Goal: Information Seeking & Learning: Compare options

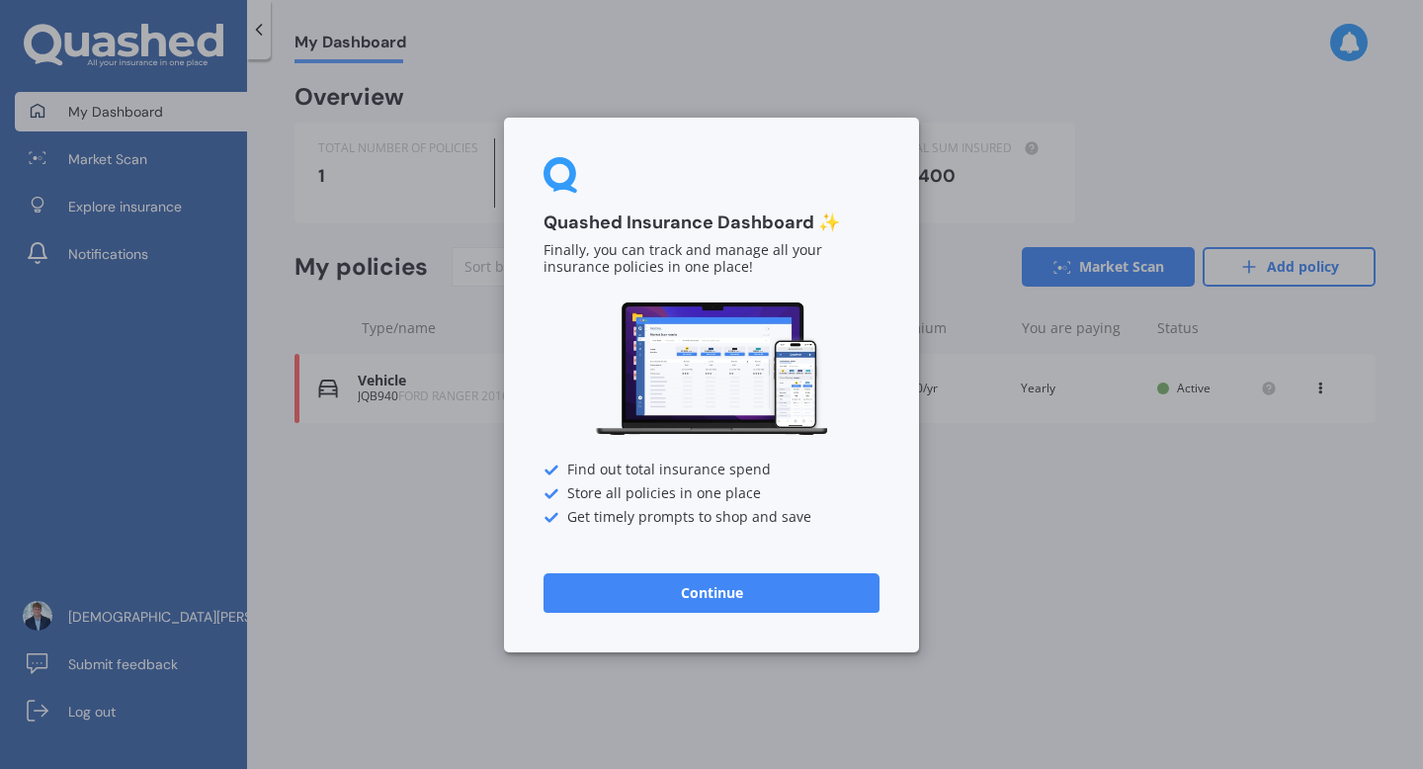
click at [675, 597] on button "Continue" at bounding box center [711, 592] width 336 height 40
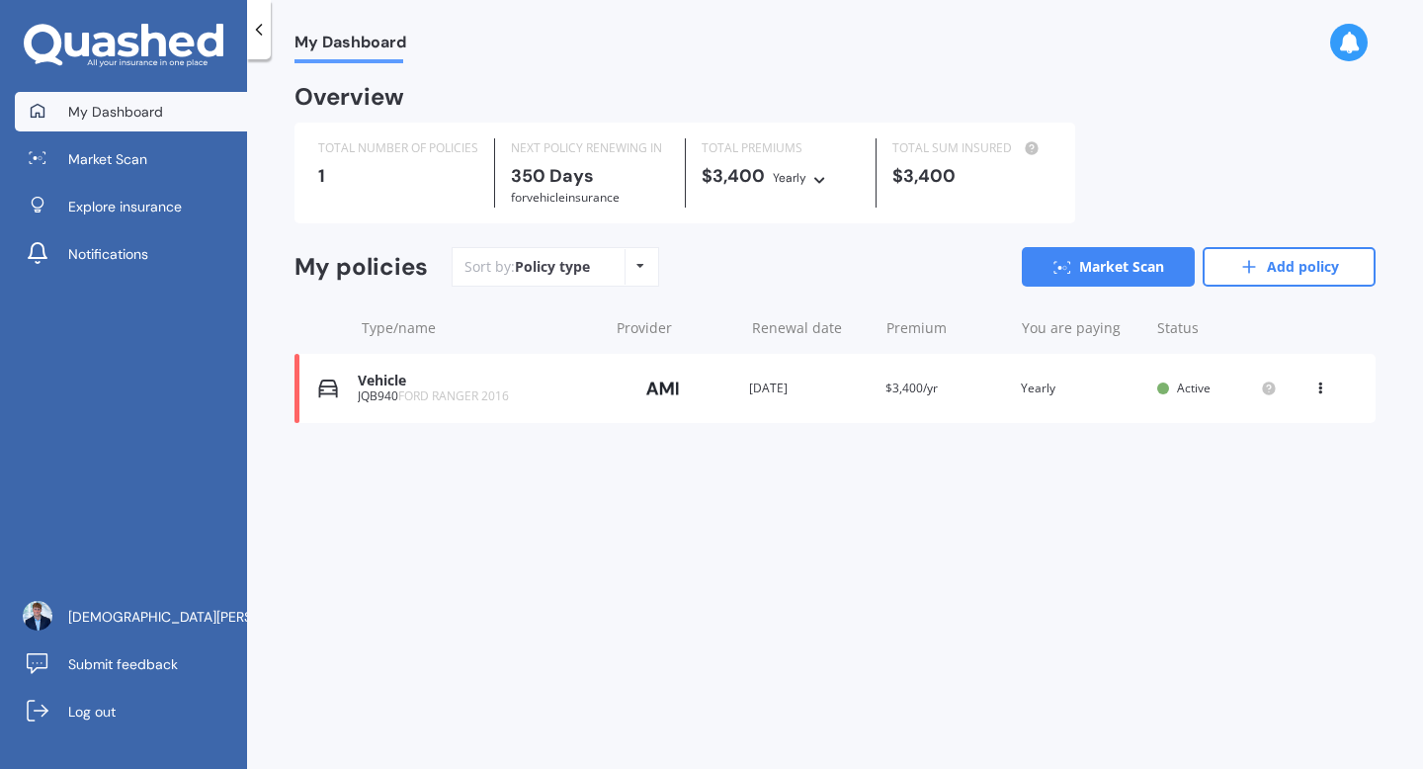
click at [917, 394] on span "$3,400/yr" at bounding box center [911, 387] width 52 height 17
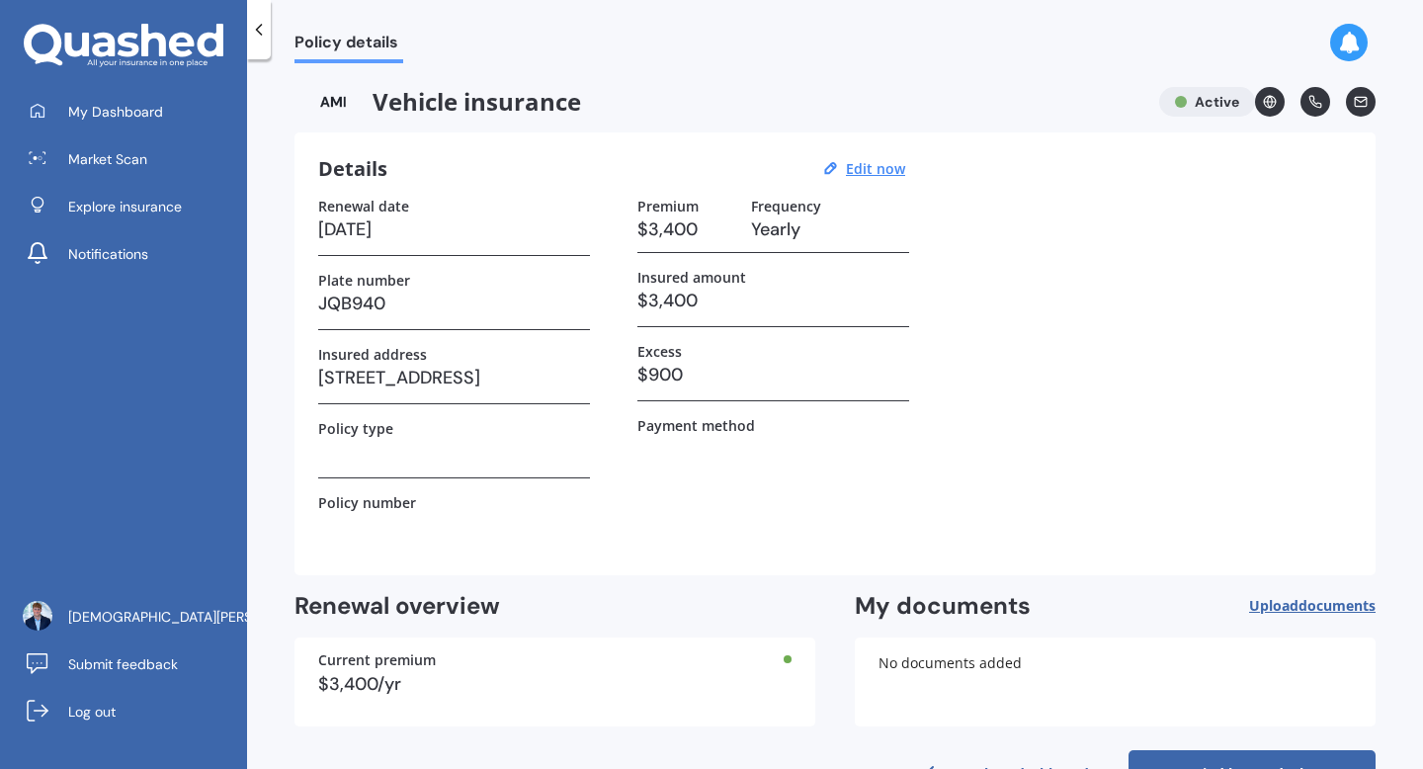
click at [658, 236] on h3 "$3,400" at bounding box center [686, 229] width 98 height 30
click at [692, 230] on h3 "$3,400" at bounding box center [686, 229] width 98 height 30
click at [895, 162] on u "Edit now" at bounding box center [875, 168] width 59 height 19
select select "22"
select select "08"
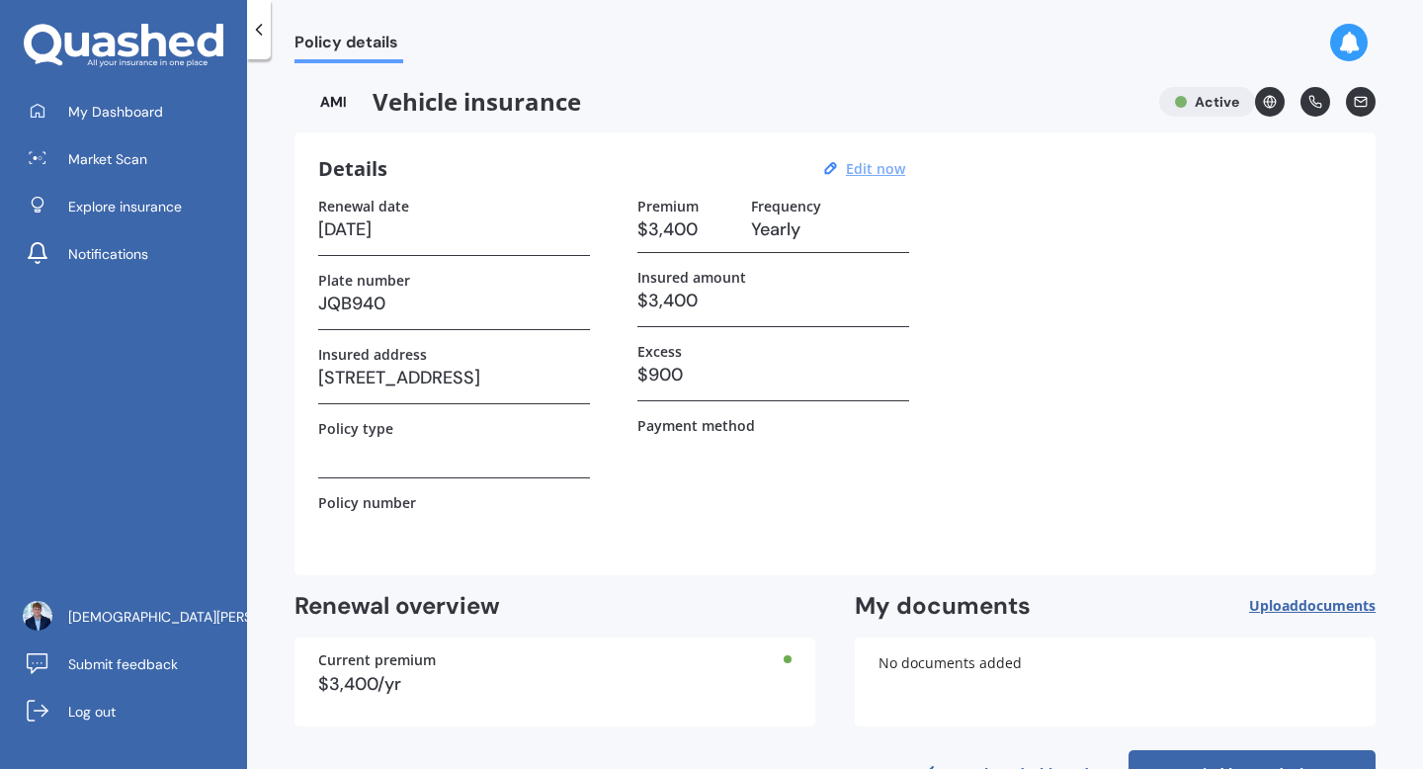
select select "2026"
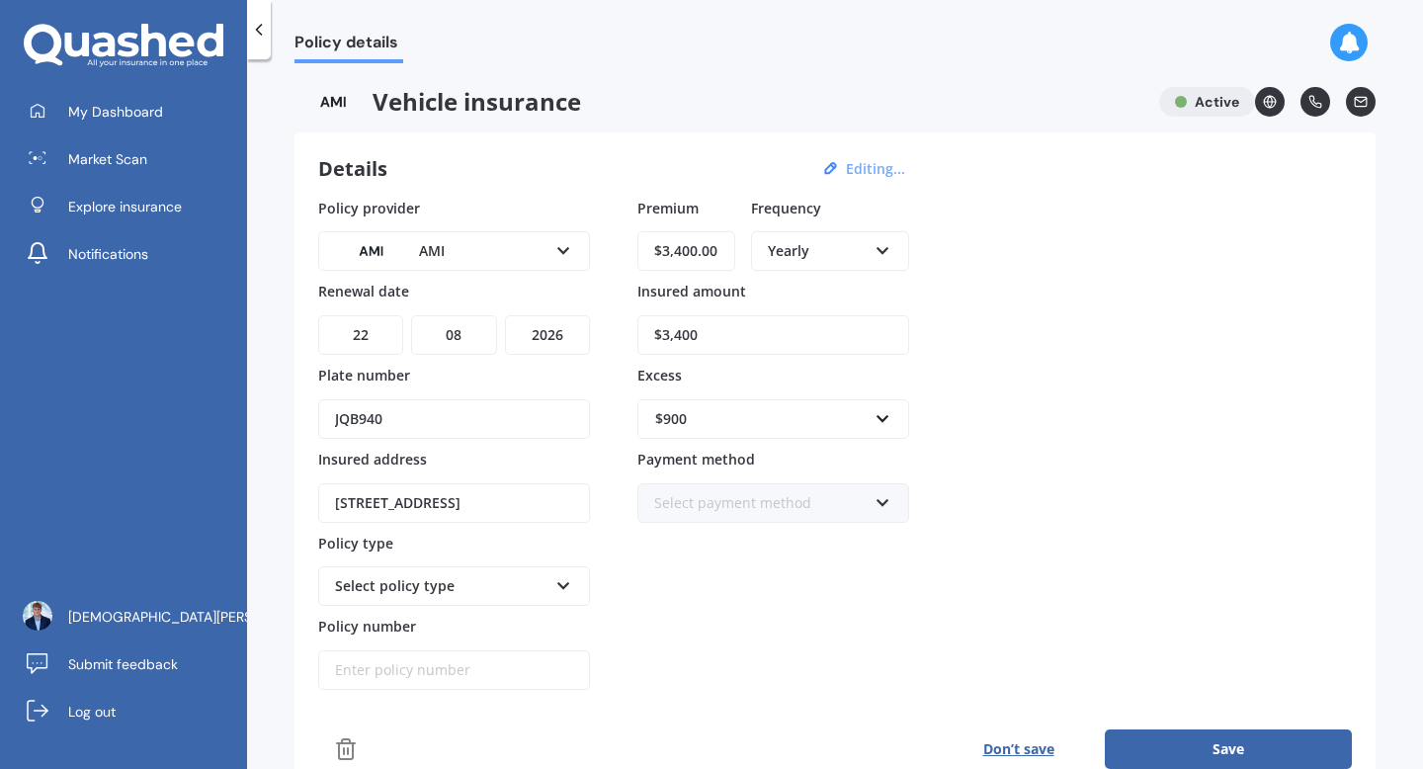
click at [682, 252] on input "$3,400.00" at bounding box center [686, 251] width 98 height 40
type input "$2,400.00"
click at [1005, 268] on div "Policy provider AMI AA AMI AMP ANZ ASB [PERSON_NAME] Ando Assurant Autosure BNZ…" at bounding box center [834, 444] width 1033 height 493
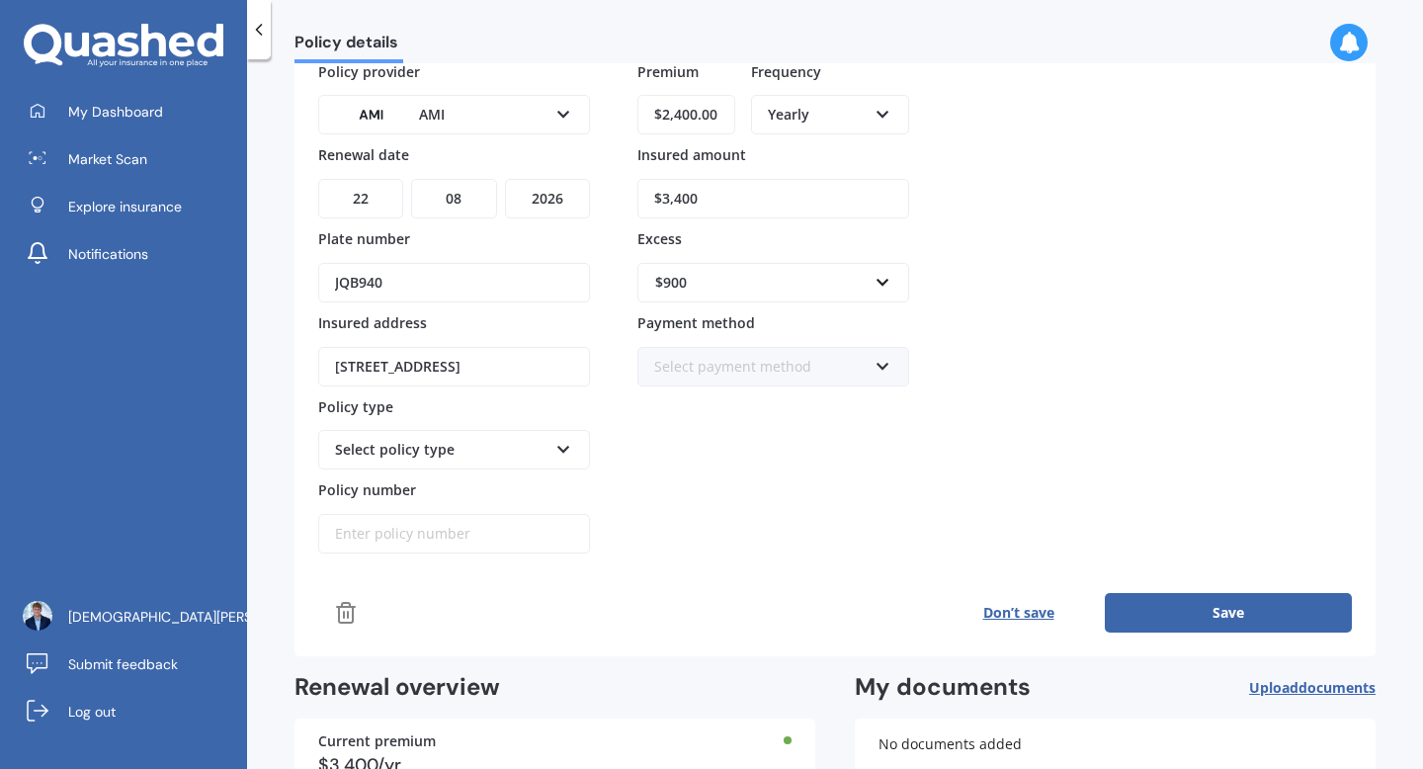
scroll to position [152, 0]
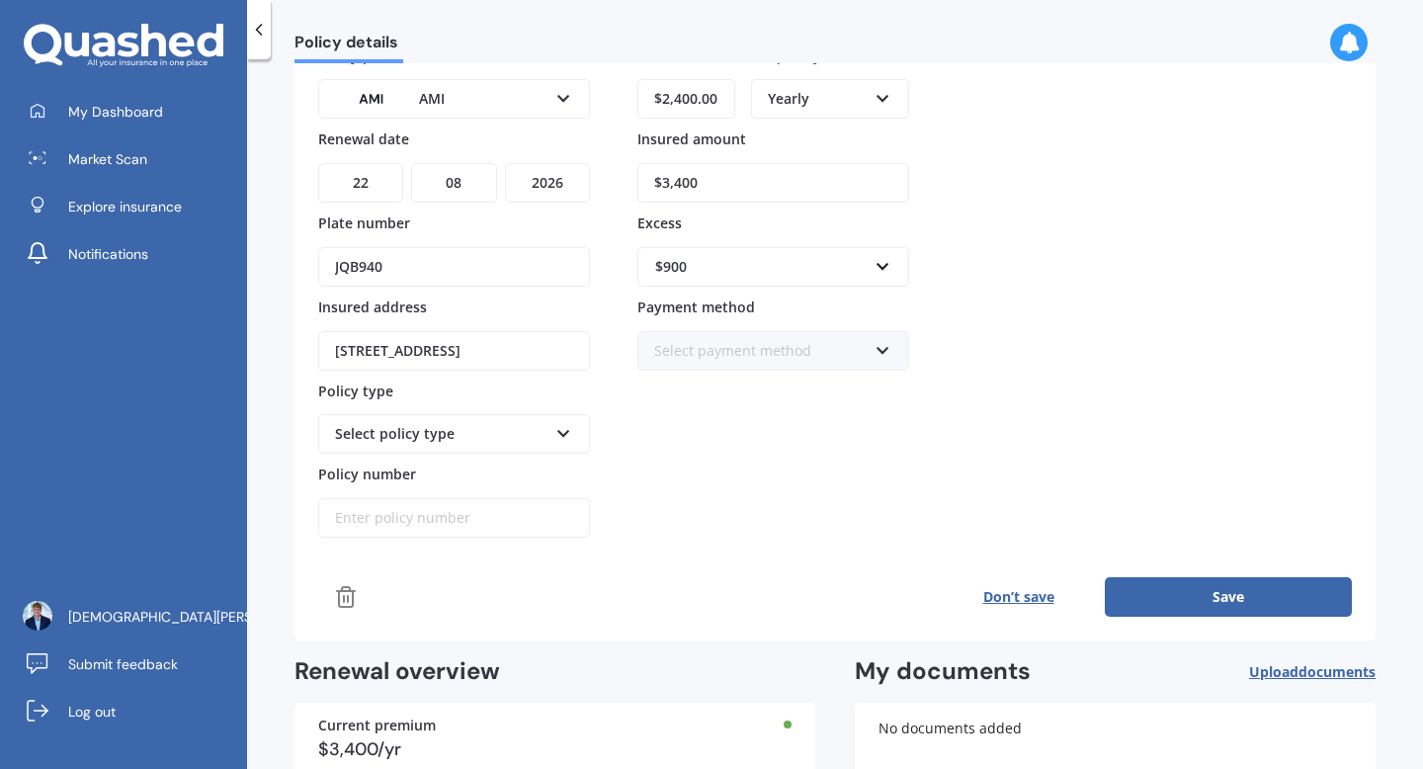
click at [655, 182] on input "$3,400" at bounding box center [773, 183] width 272 height 40
click at [706, 184] on input "$3,400" at bounding box center [773, 183] width 272 height 40
type input "$3,400"
click at [728, 186] on input "$3,400" at bounding box center [773, 183] width 272 height 40
type input "$25,365"
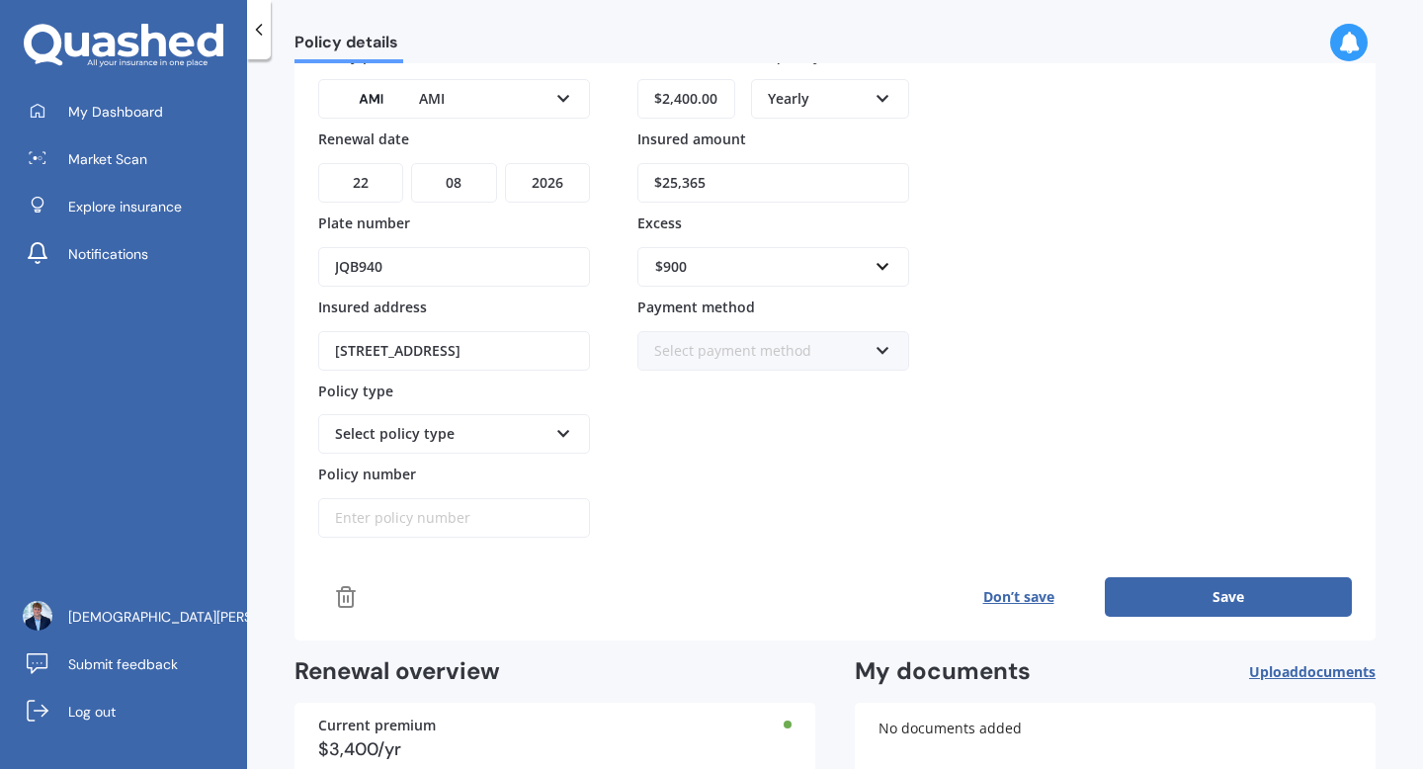
click at [962, 457] on div "Policy provider AMI AA AMI AMP ANZ ASB [PERSON_NAME] Ando Assurant Autosure BNZ…" at bounding box center [834, 291] width 1033 height 493
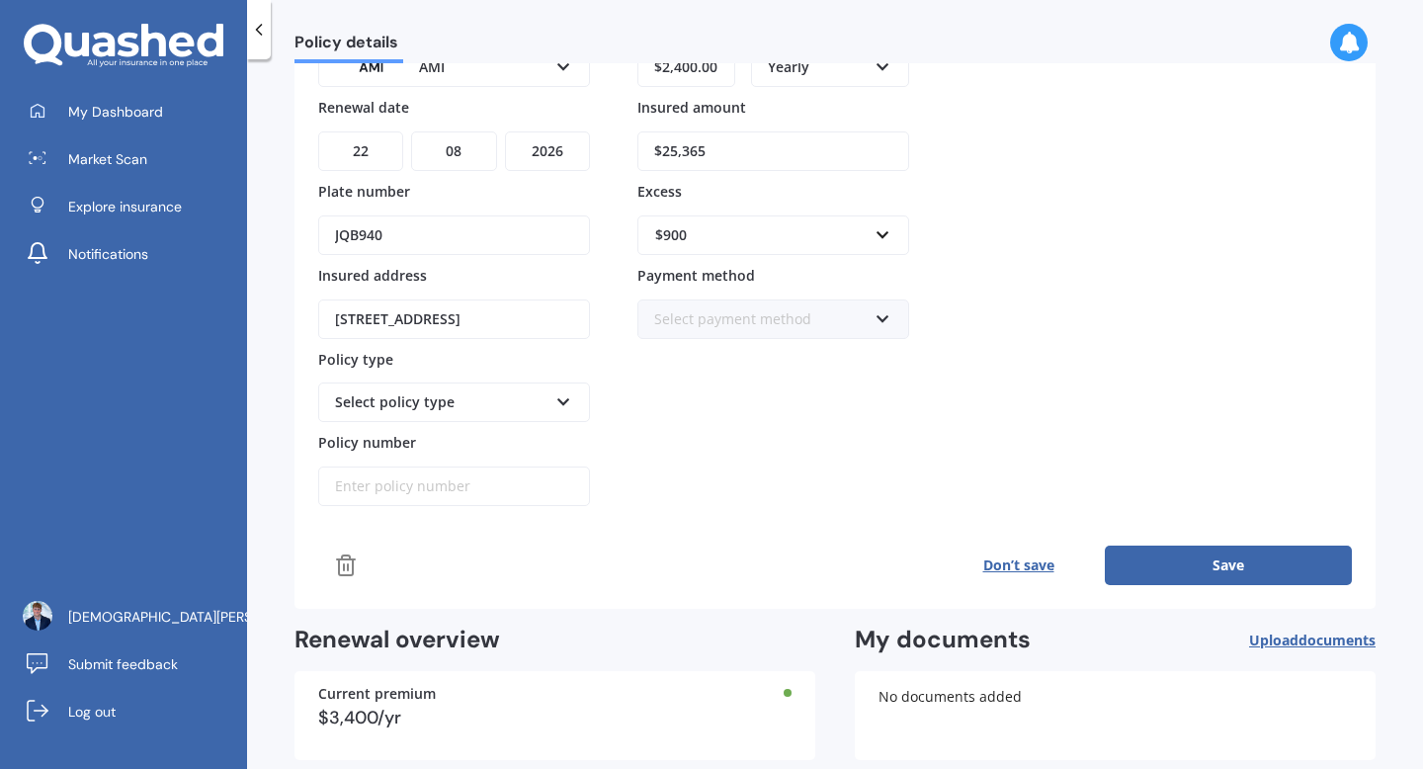
scroll to position [188, 0]
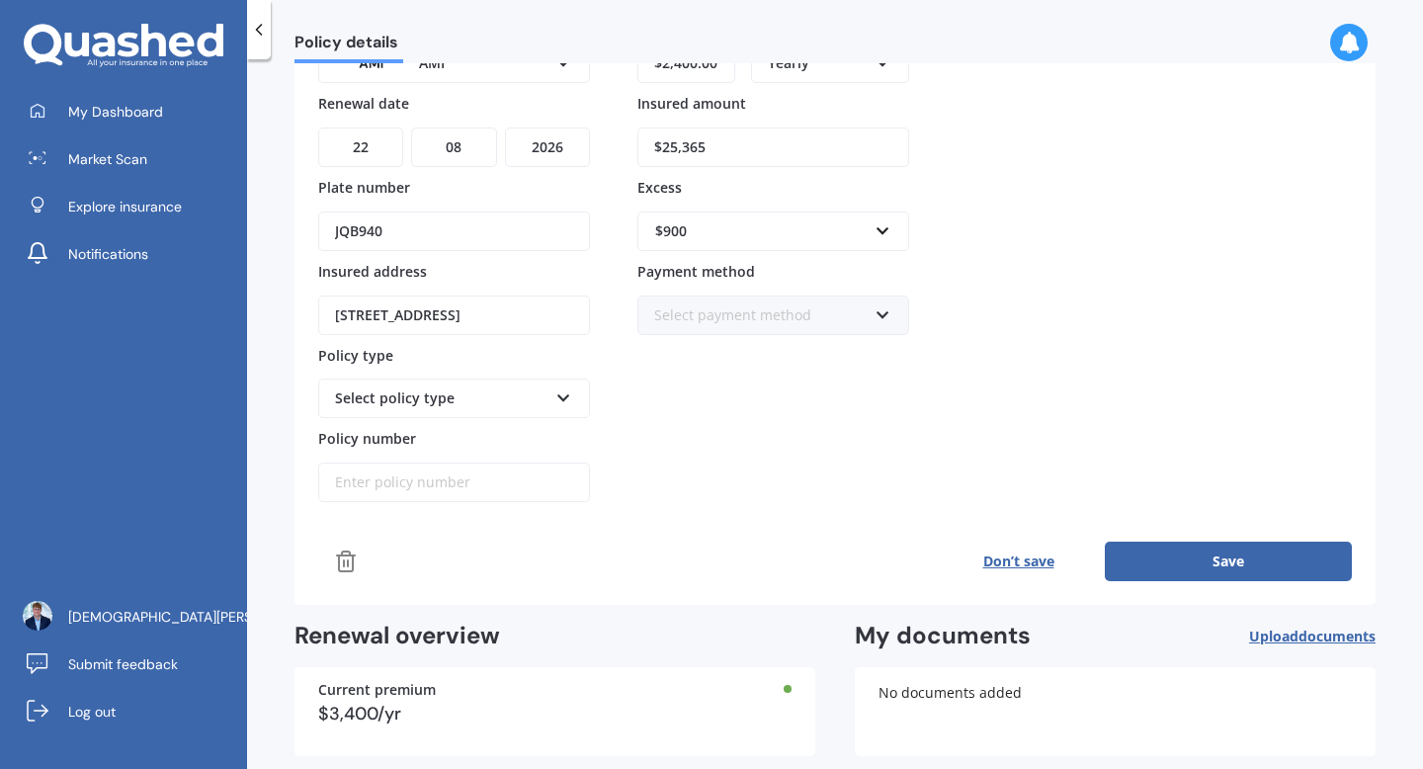
click at [1152, 567] on button "Save" at bounding box center [1227, 561] width 247 height 40
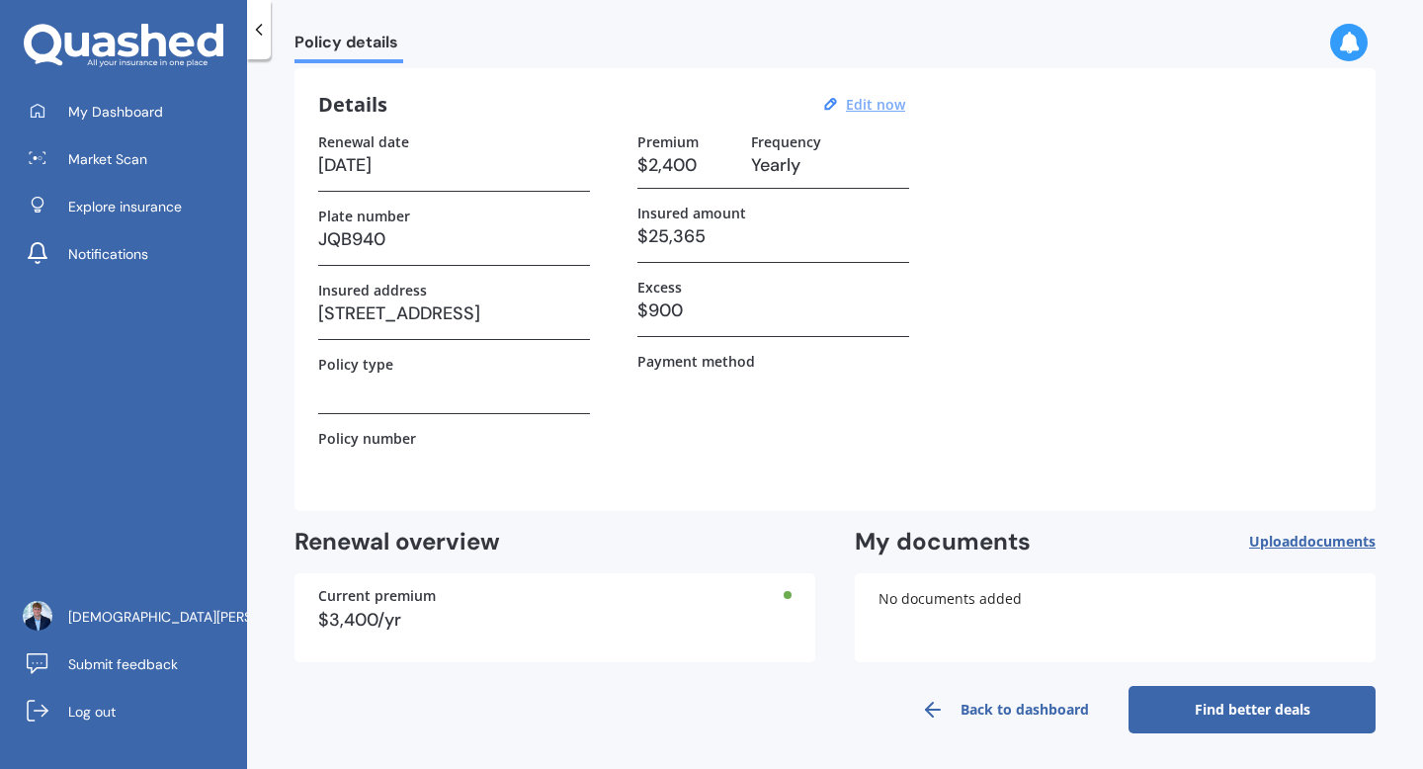
scroll to position [63, 0]
click at [1261, 706] on link "Find better deals" at bounding box center [1251, 710] width 247 height 47
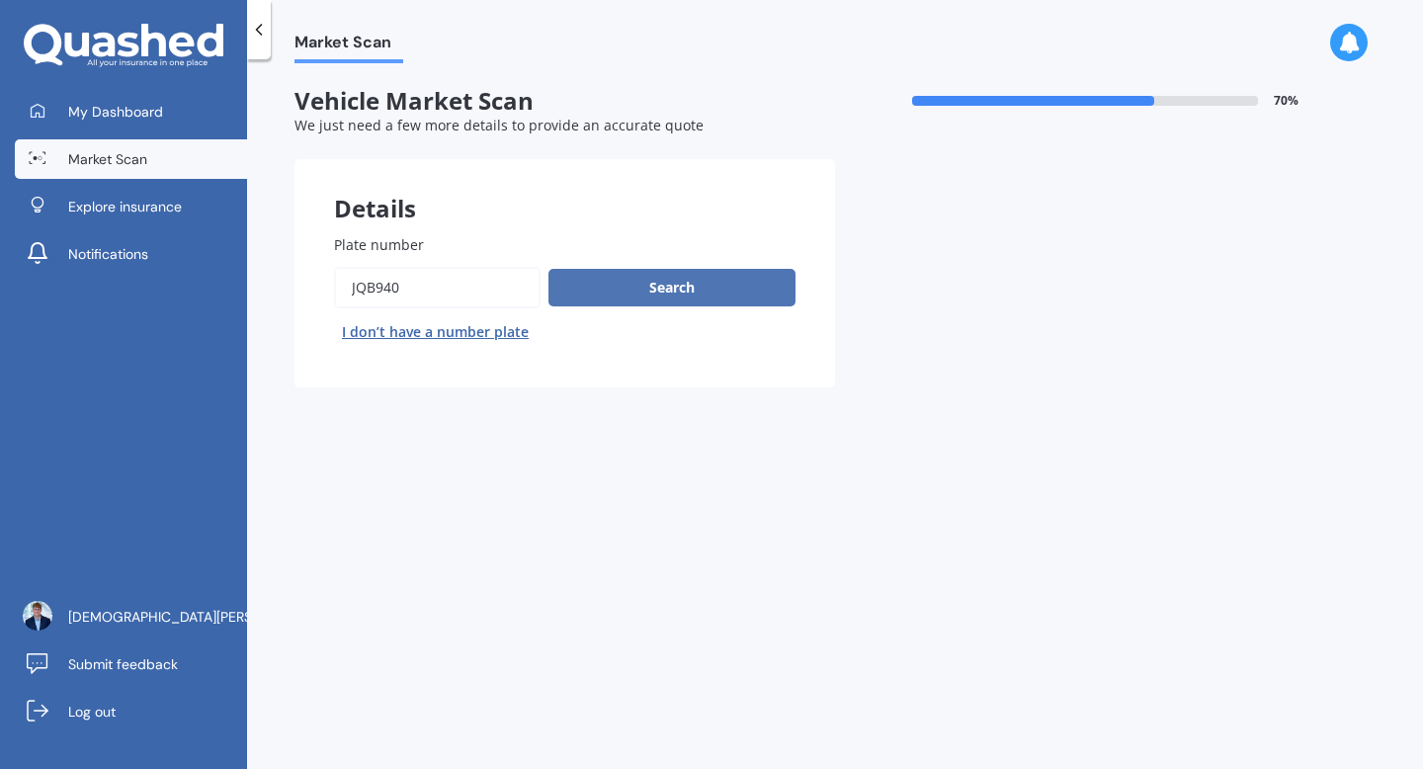
click at [718, 296] on button "Search" at bounding box center [671, 288] width 247 height 38
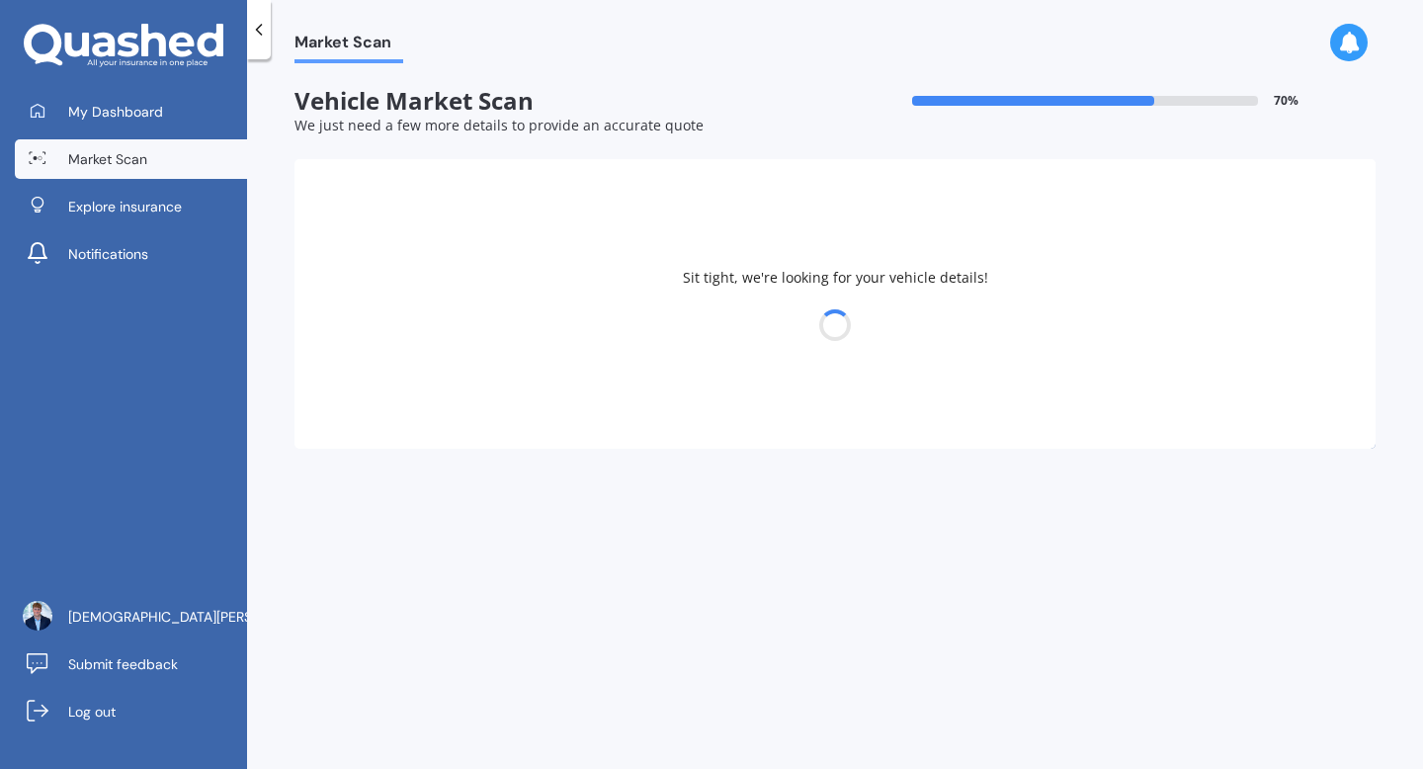
select select "FORD"
select select "RANGER"
select select "27"
select select "12"
select select "2003"
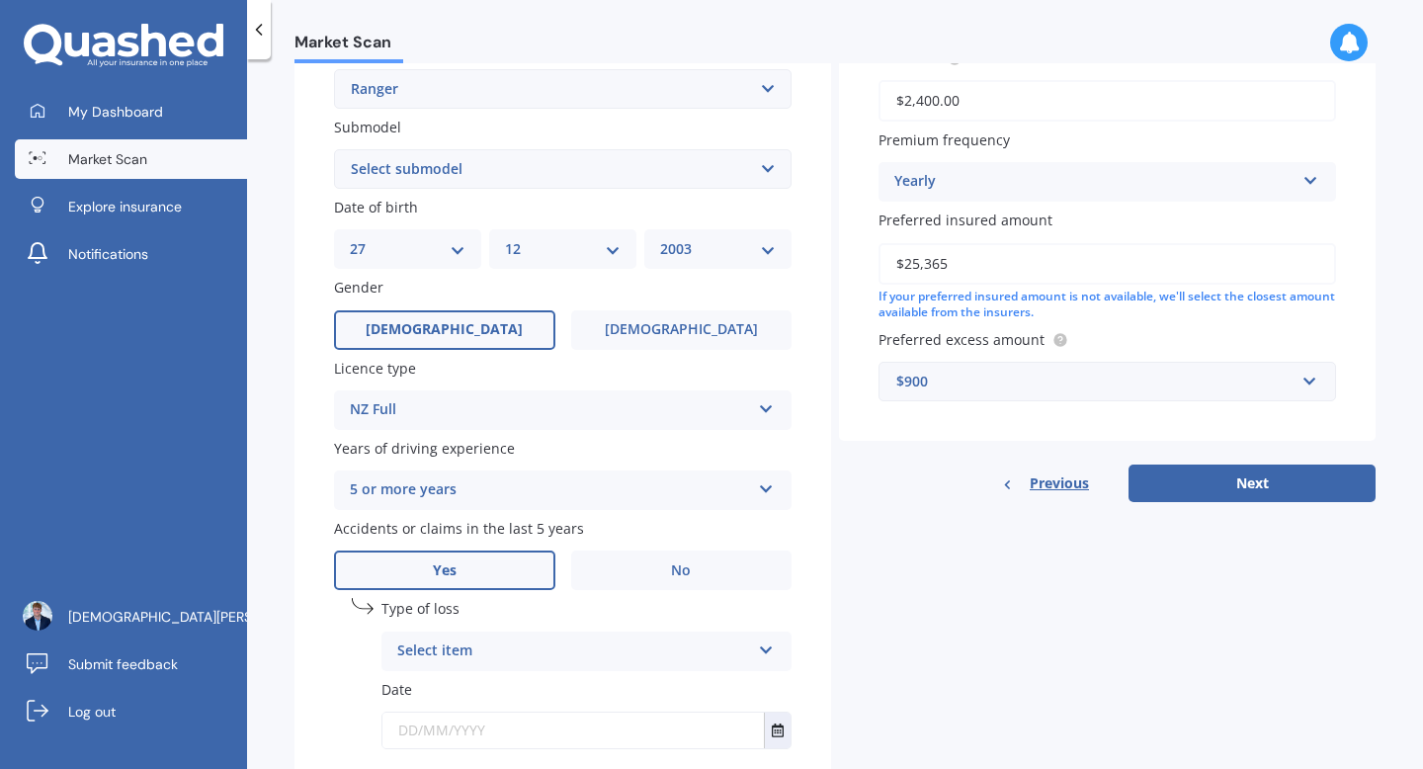
scroll to position [481, 0]
click at [1258, 489] on button "Next" at bounding box center [1251, 484] width 247 height 38
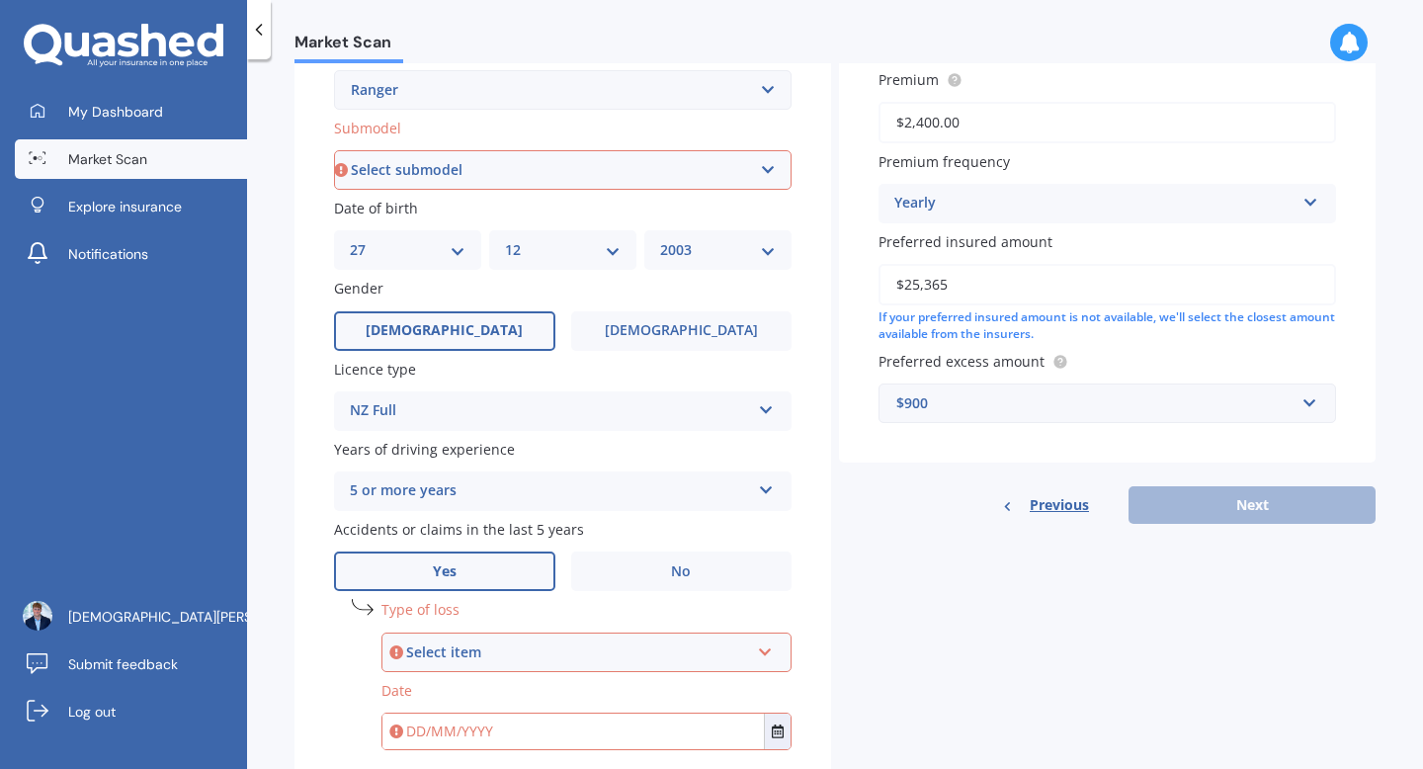
click at [528, 153] on select "Select submodel 4X2 3.2 Litre Turbo Diesel 4X2 XL 2.2 Litre Turbo Diesel 4X2 XL…" at bounding box center [562, 170] width 457 height 40
select select "WILDTRAK"
click at [334, 152] on select "Select submodel 4X2 3.2 Litre Turbo Diesel 4X2 XL 2.2 Litre Turbo Diesel 4X2 XL…" at bounding box center [562, 170] width 457 height 40
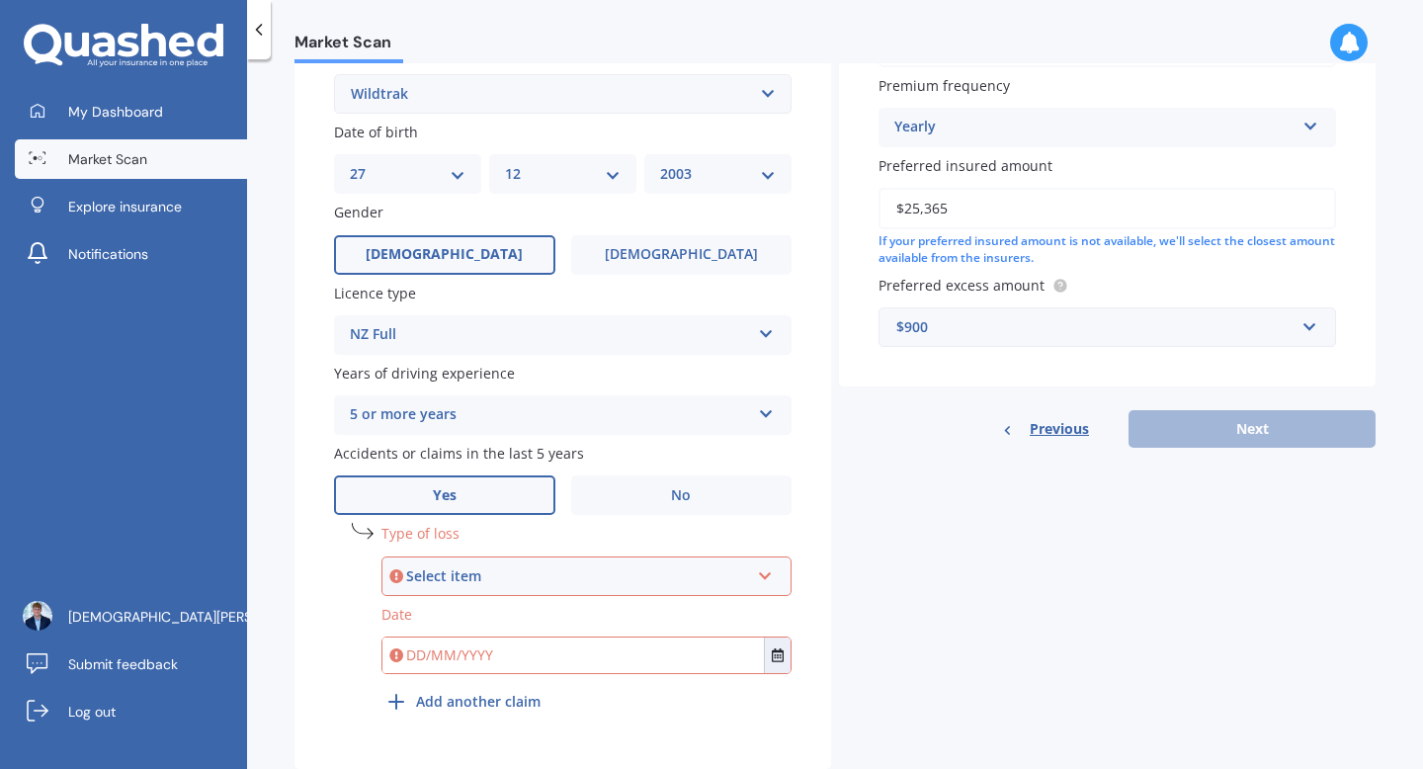
scroll to position [614, 0]
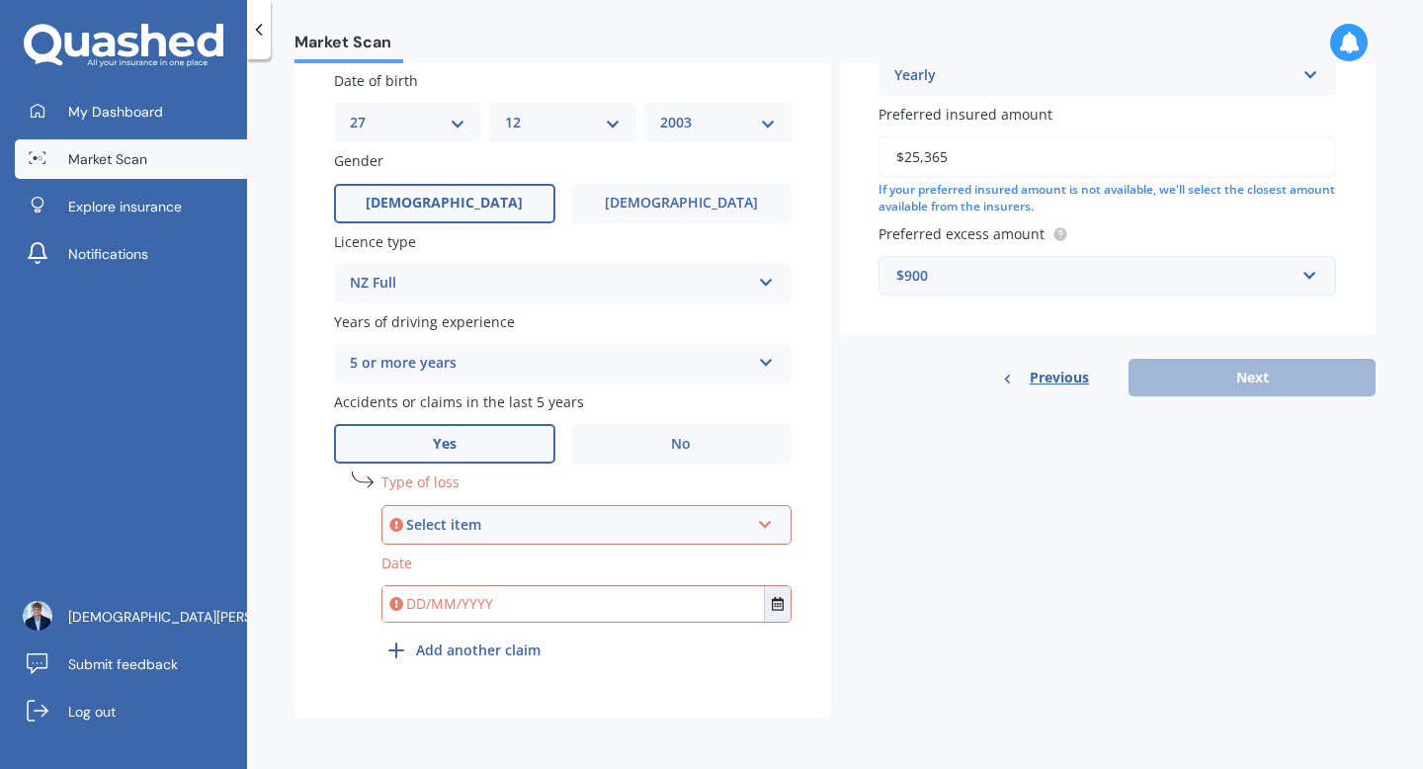
click at [638, 524] on div "Select item" at bounding box center [577, 525] width 343 height 22
click at [619, 571] on div "At fault accident" at bounding box center [586, 562] width 406 height 36
click at [607, 622] on div "Type of loss At fault accident At fault accident Not at fault accident Date" at bounding box center [586, 550] width 410 height 158
click at [603, 613] on input "text" at bounding box center [572, 604] width 381 height 36
click at [782, 601] on button "Select date" at bounding box center [777, 604] width 27 height 36
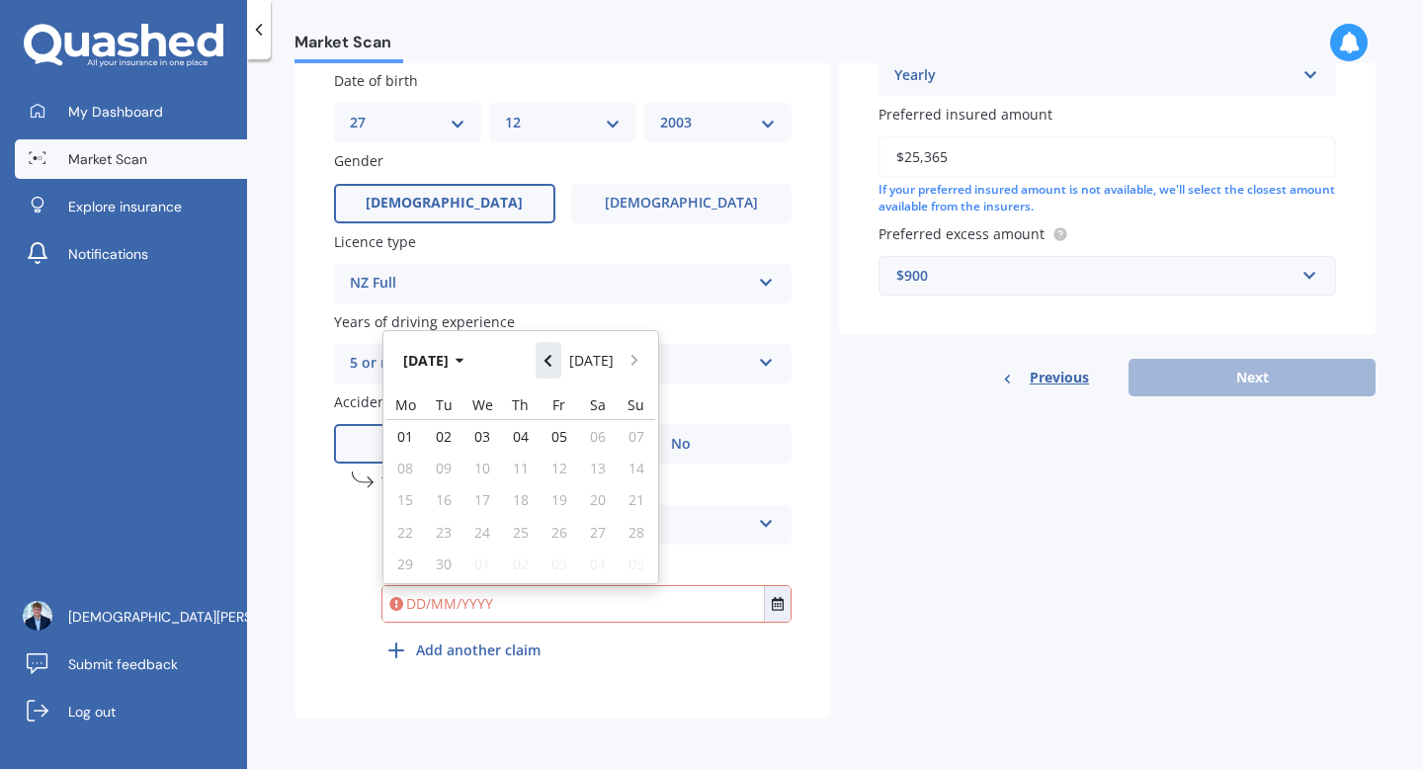
click at [549, 368] on button "Navigate back" at bounding box center [548, 360] width 26 height 36
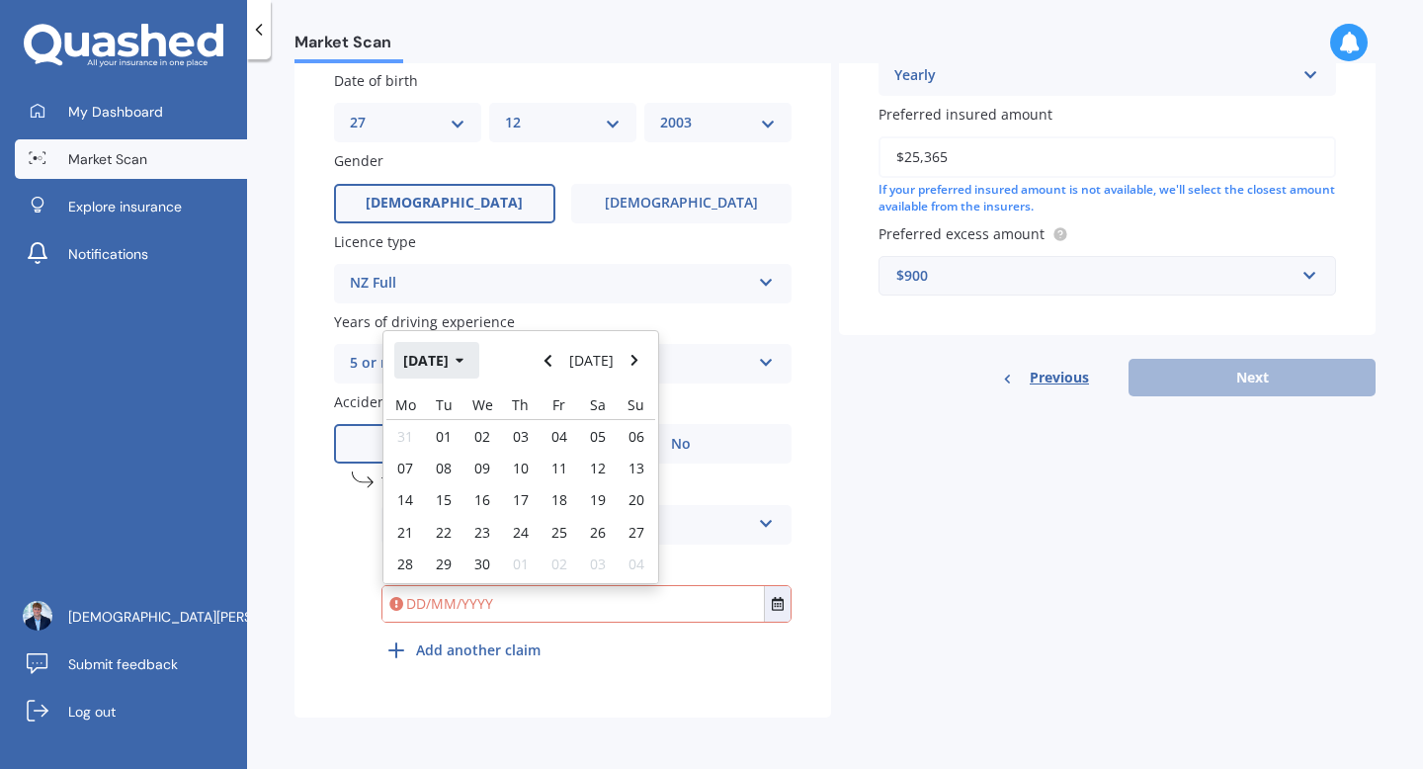
click at [464, 364] on icon "button" at bounding box center [459, 361] width 9 height 14
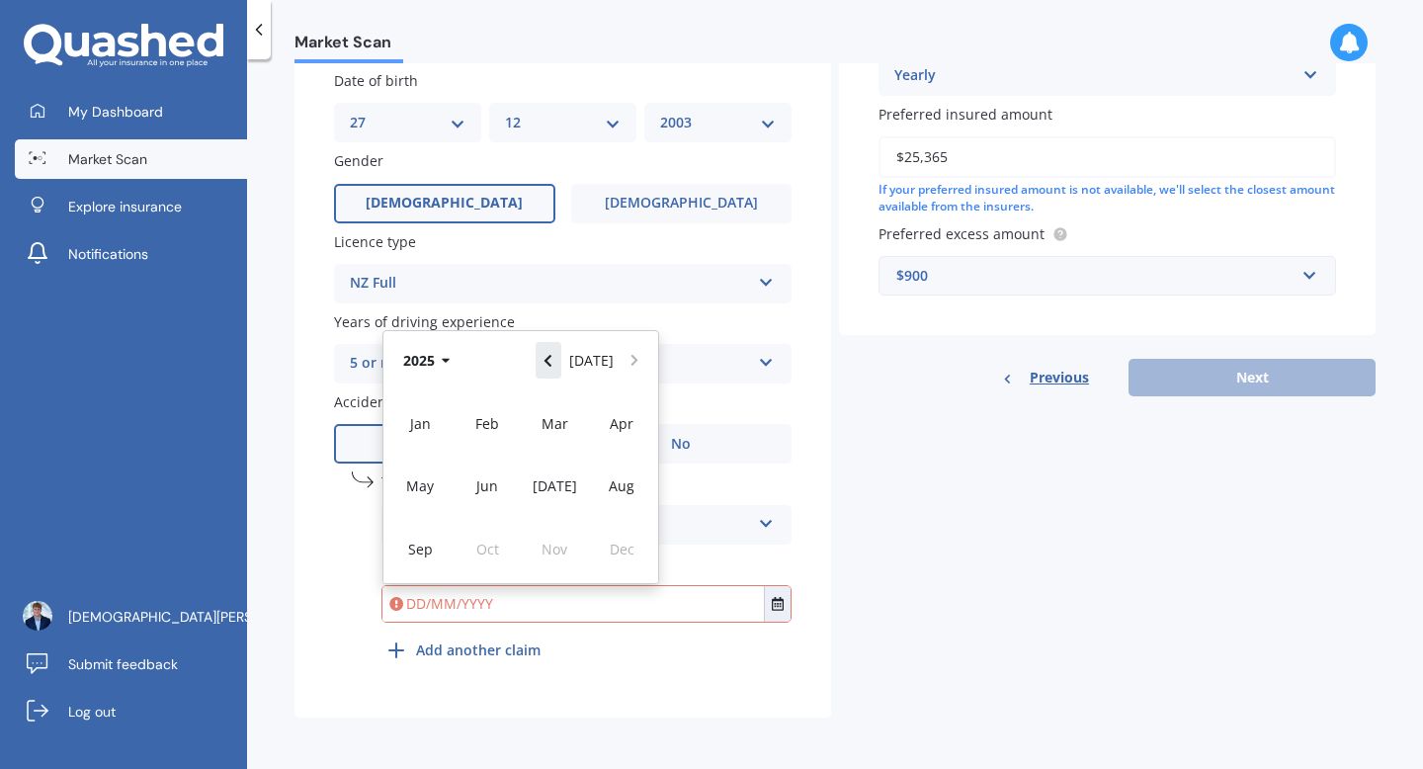
click at [555, 349] on button "Navigate back" at bounding box center [548, 360] width 26 height 36
click at [641, 364] on button "Navigate forward" at bounding box center [634, 360] width 26 height 36
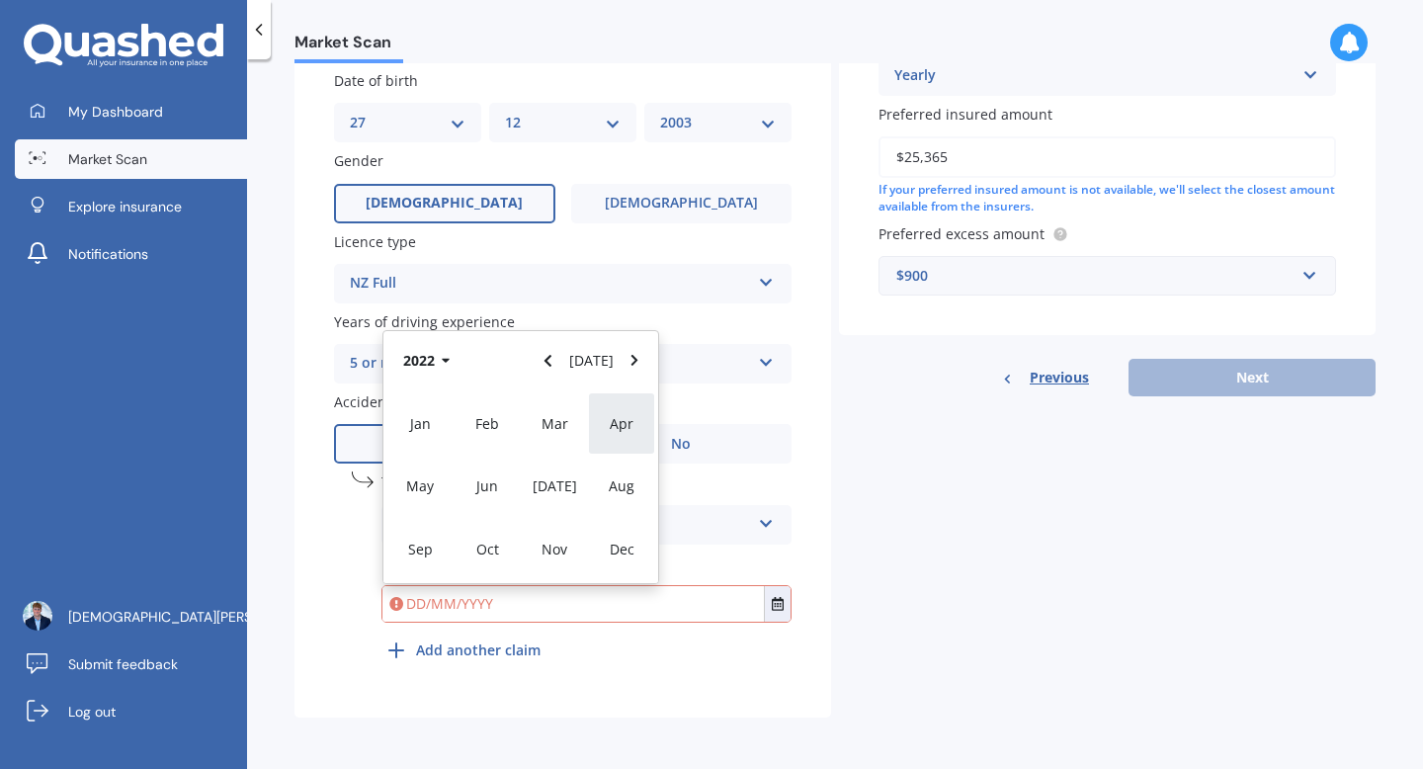
click at [605, 426] on div "Apr" at bounding box center [621, 423] width 67 height 62
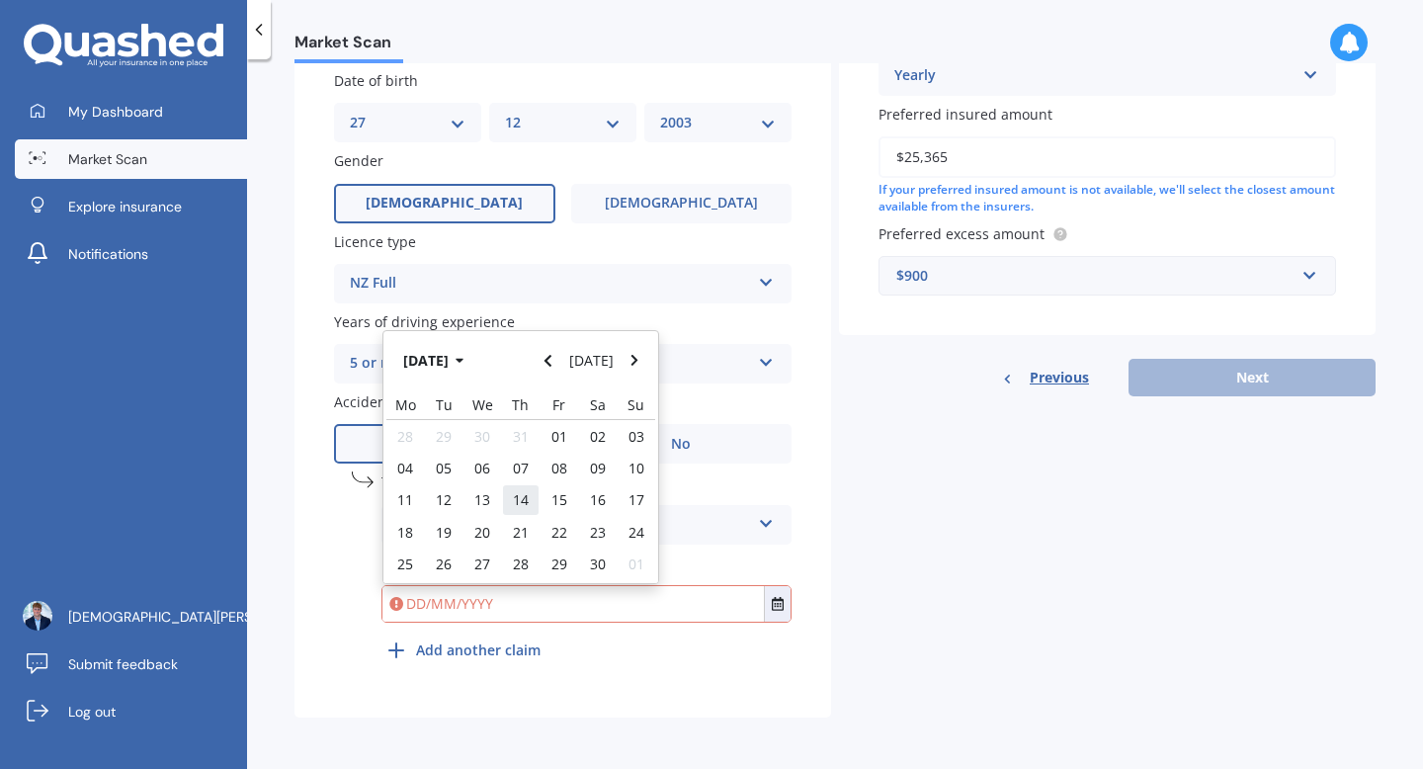
click at [507, 509] on div "14" at bounding box center [521, 500] width 39 height 32
type input "[DATE]"
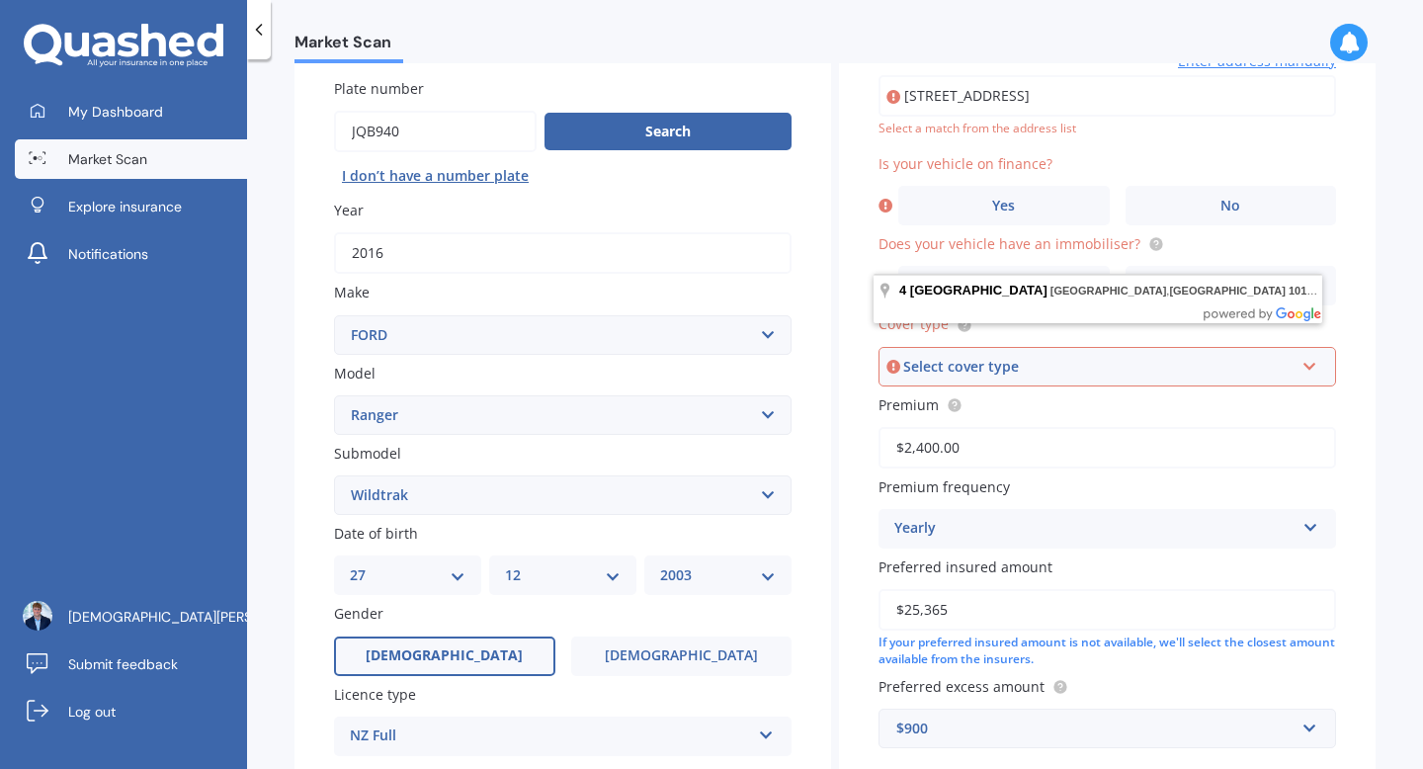
scroll to position [160, 0]
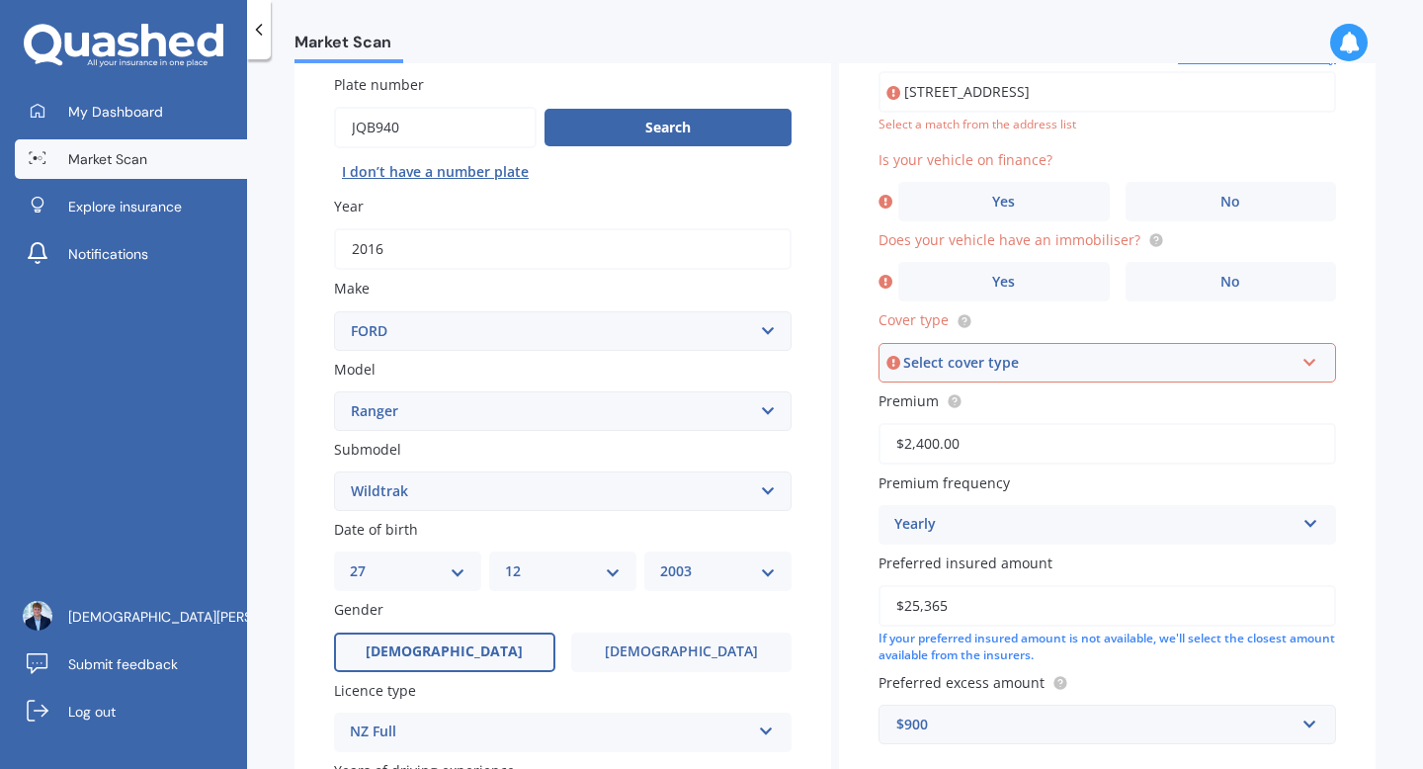
type input "[STREET_ADDRESS]"
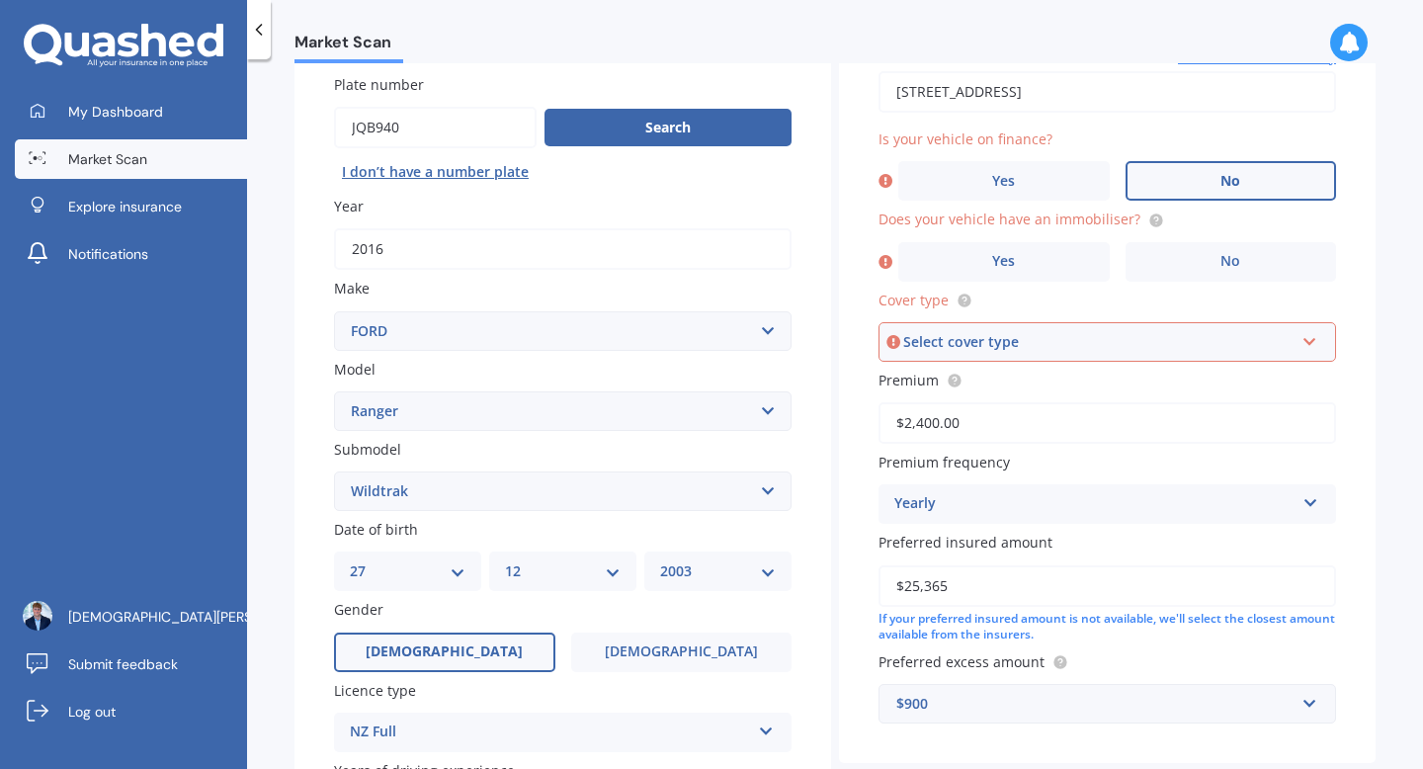
click at [1217, 195] on label "No" at bounding box center [1230, 181] width 211 height 40
click at [0, 0] on input "No" at bounding box center [0, 0] width 0 height 0
click at [1188, 270] on label "No" at bounding box center [1230, 262] width 211 height 40
click at [0, 0] on input "No" at bounding box center [0, 0] width 0 height 0
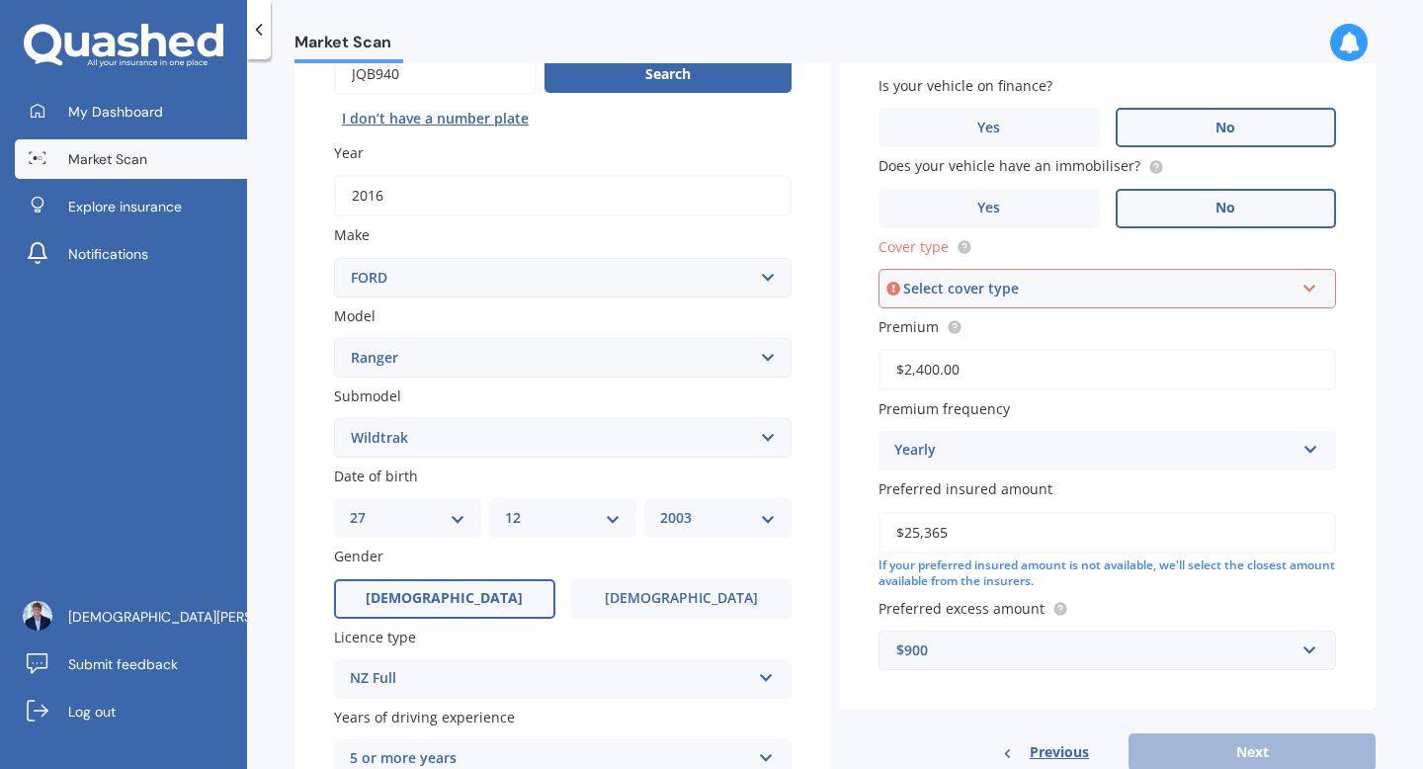
scroll to position [220, 0]
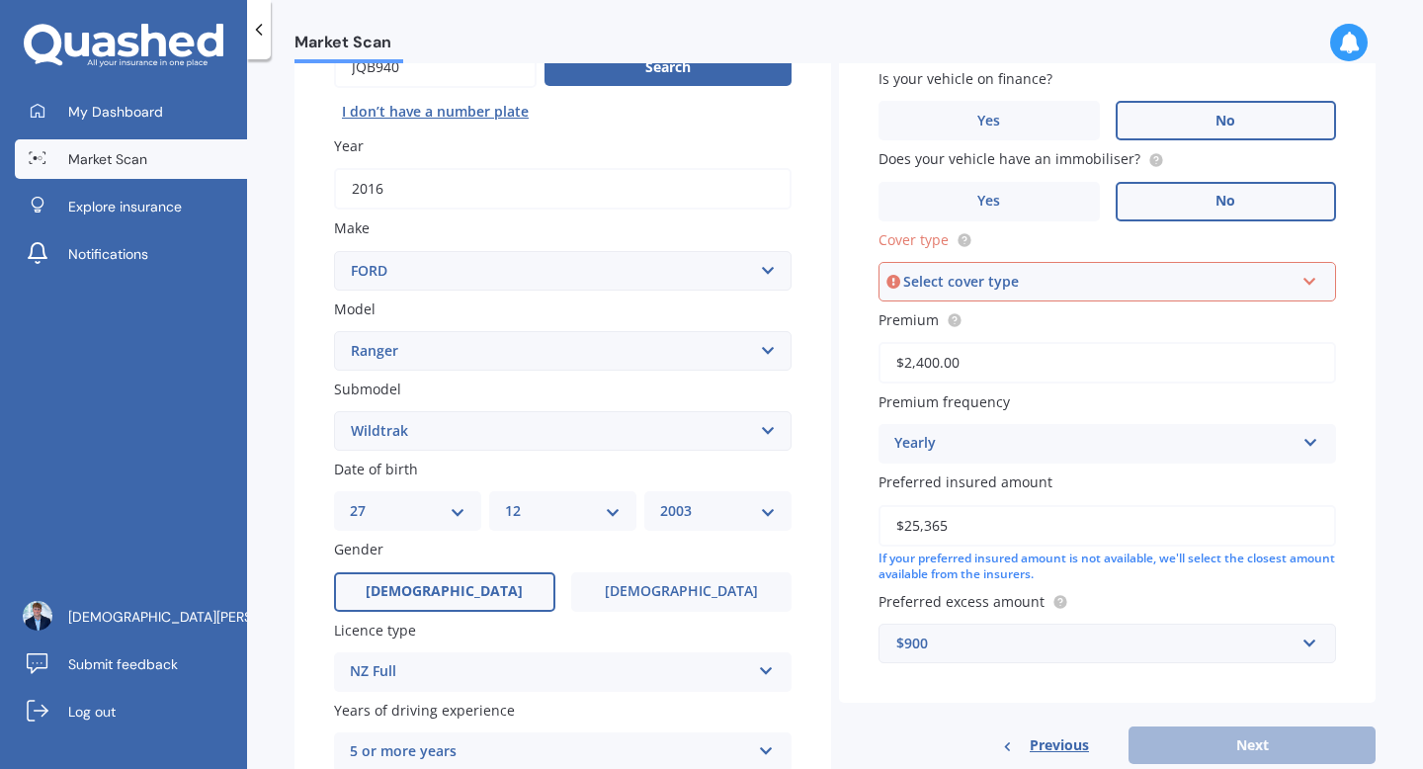
click at [1188, 271] on div "Select cover type Third Party Third Party, Fire & Theft Comprehensive" at bounding box center [1106, 282] width 457 height 40
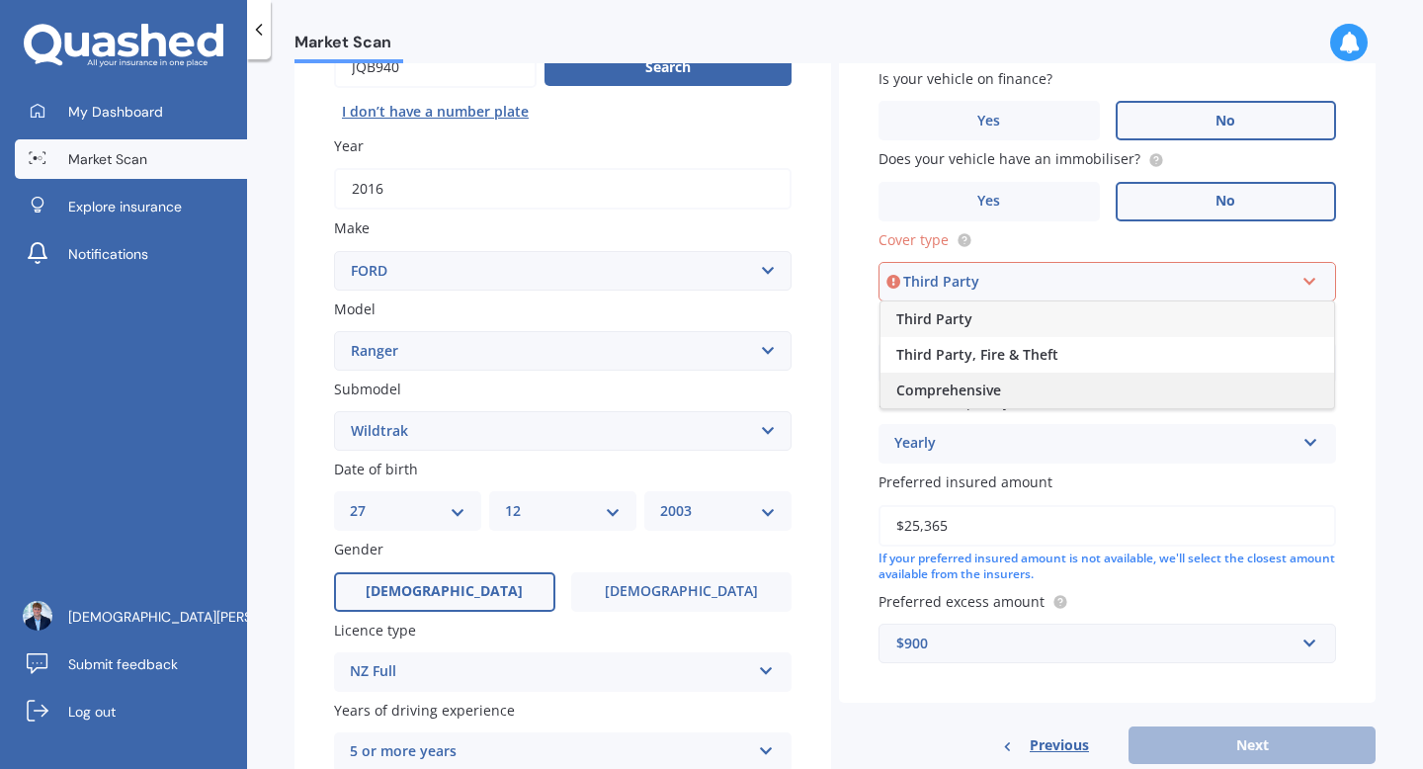
click at [1130, 392] on div "Comprehensive" at bounding box center [1106, 390] width 453 height 36
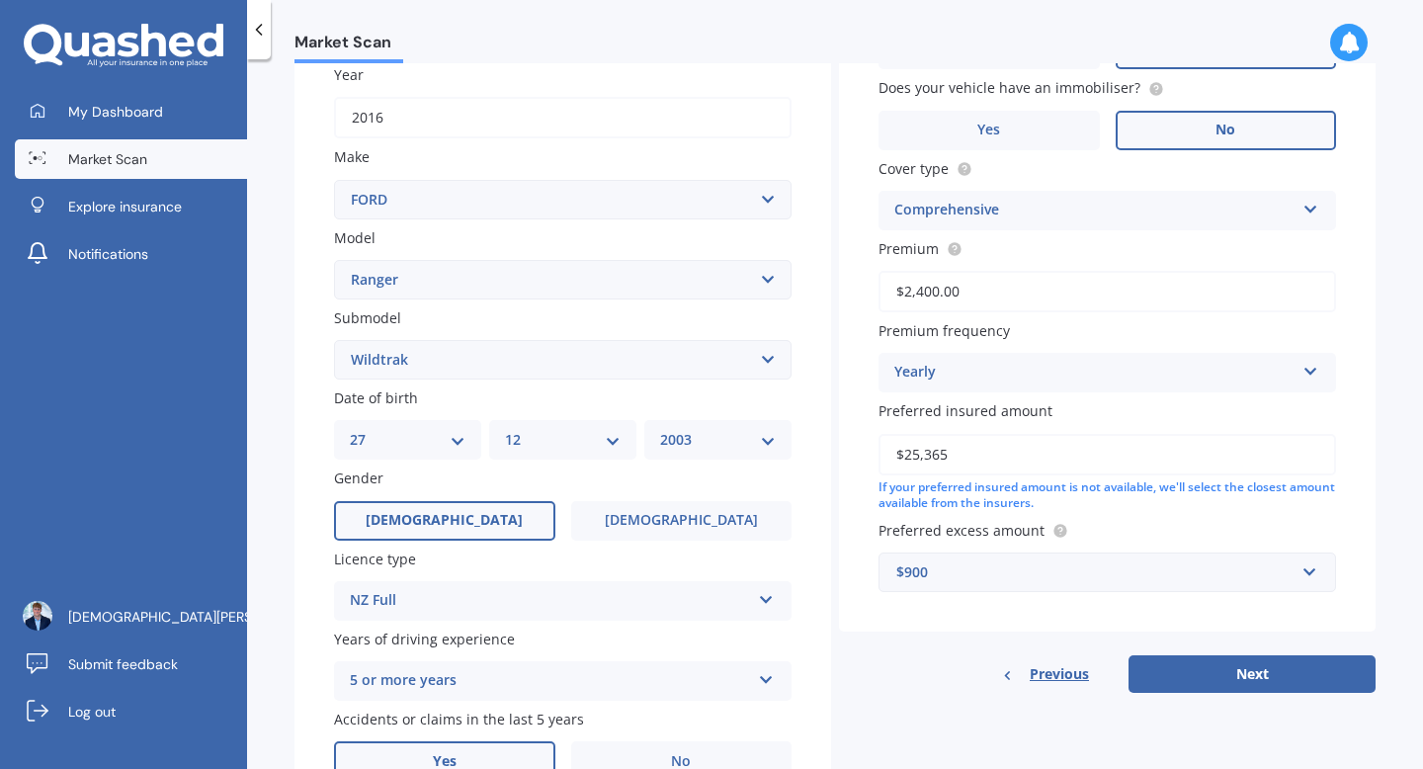
scroll to position [569, 0]
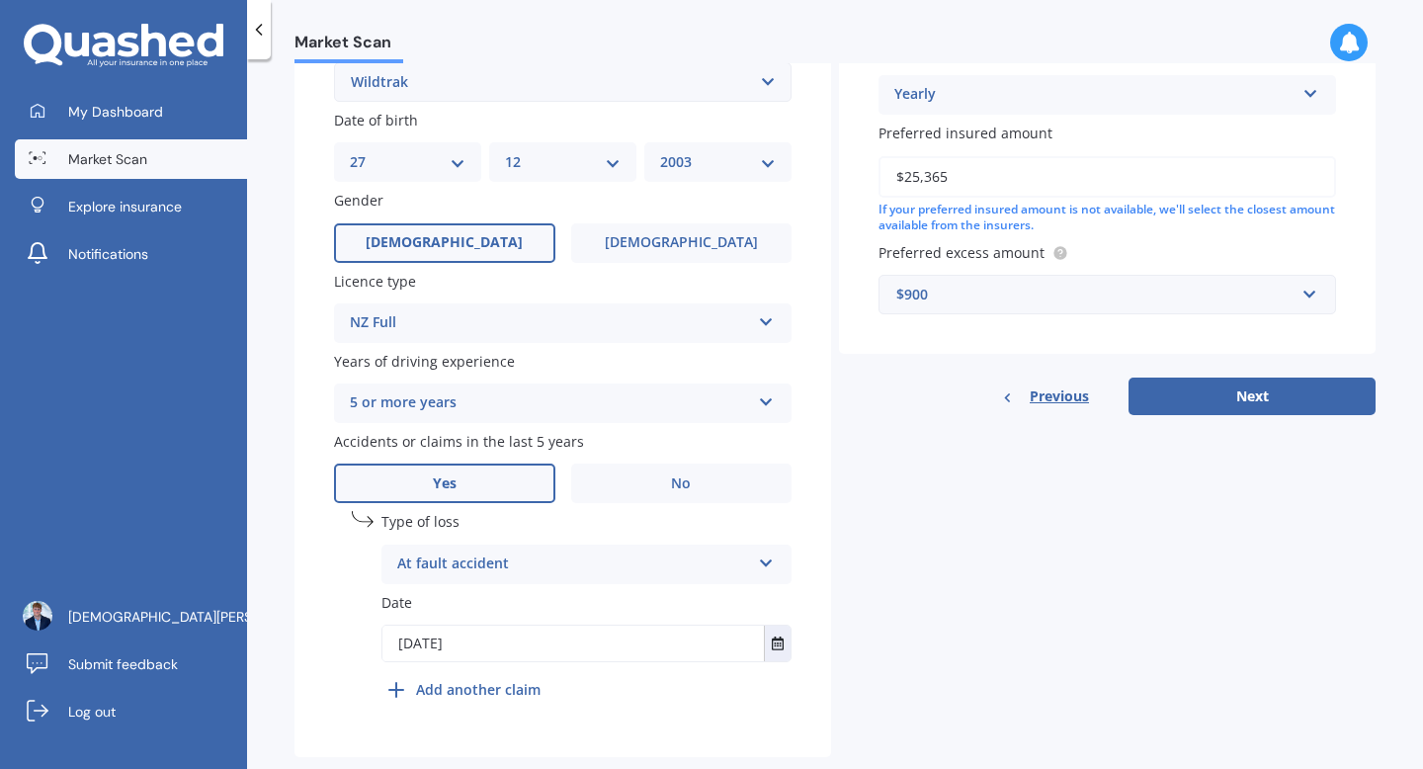
click at [1258, 426] on div "Details Plate number Search I don’t have a number plate Year [DATE] Make Select…" at bounding box center [834, 173] width 1081 height 1167
click at [1251, 385] on button "Next" at bounding box center [1251, 396] width 247 height 38
select select "27"
select select "12"
select select "2003"
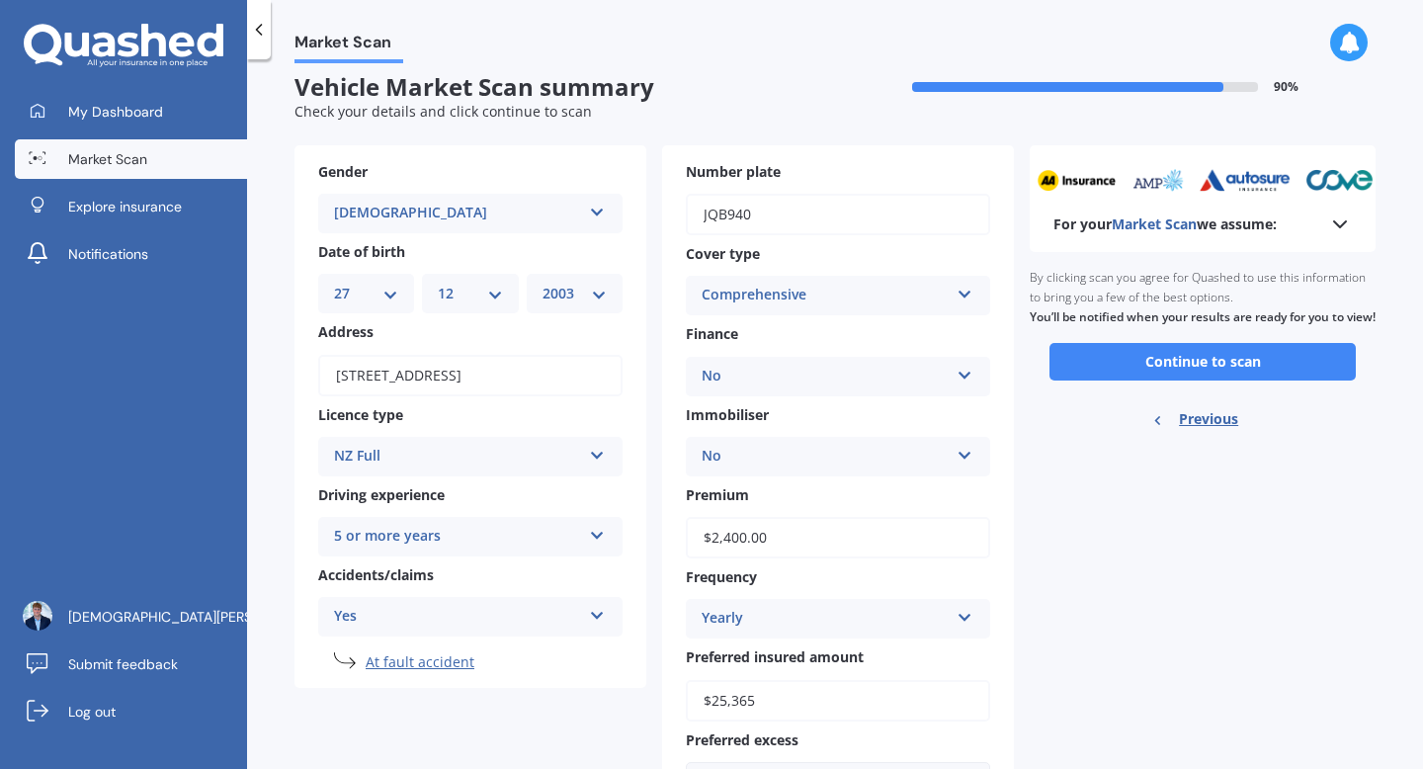
scroll to position [0, 0]
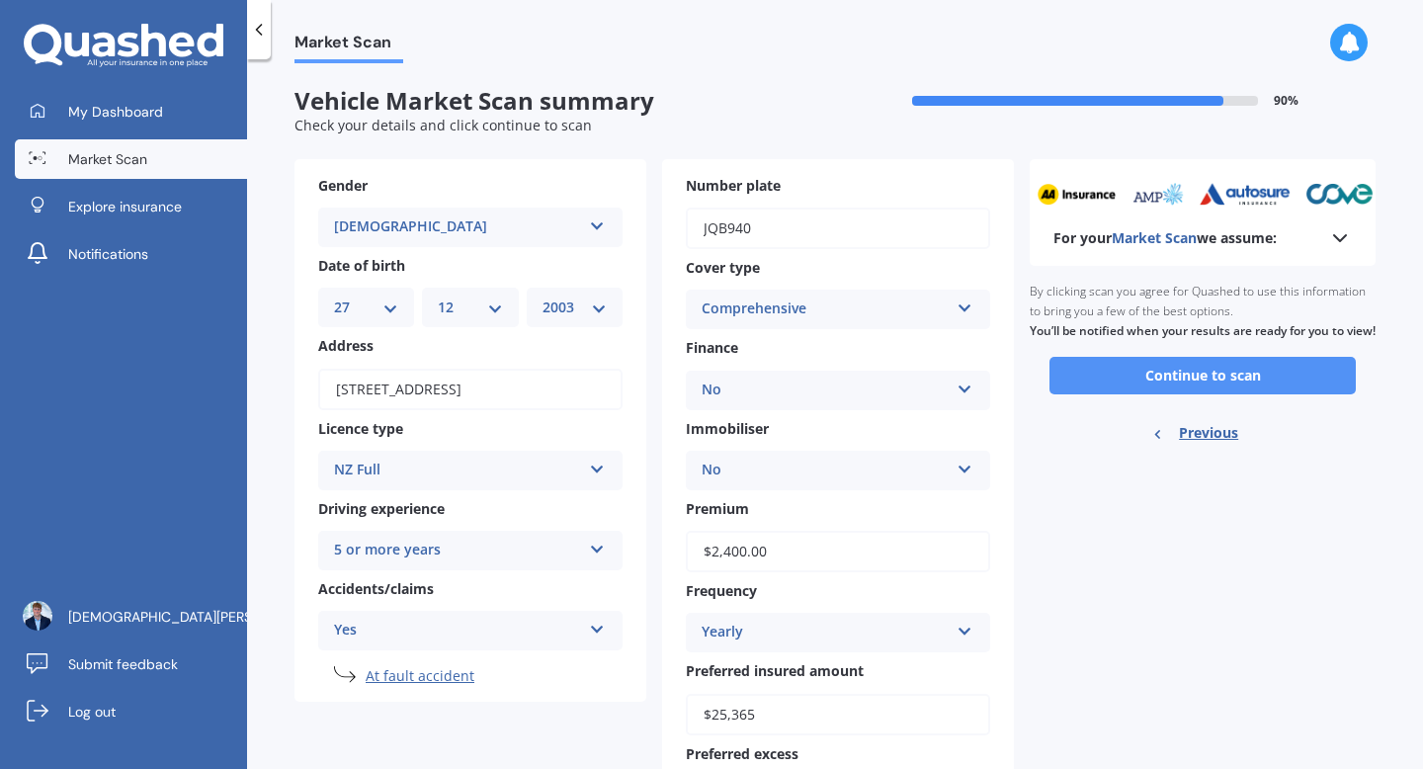
click at [1218, 394] on button "Continue to scan" at bounding box center [1202, 376] width 306 height 38
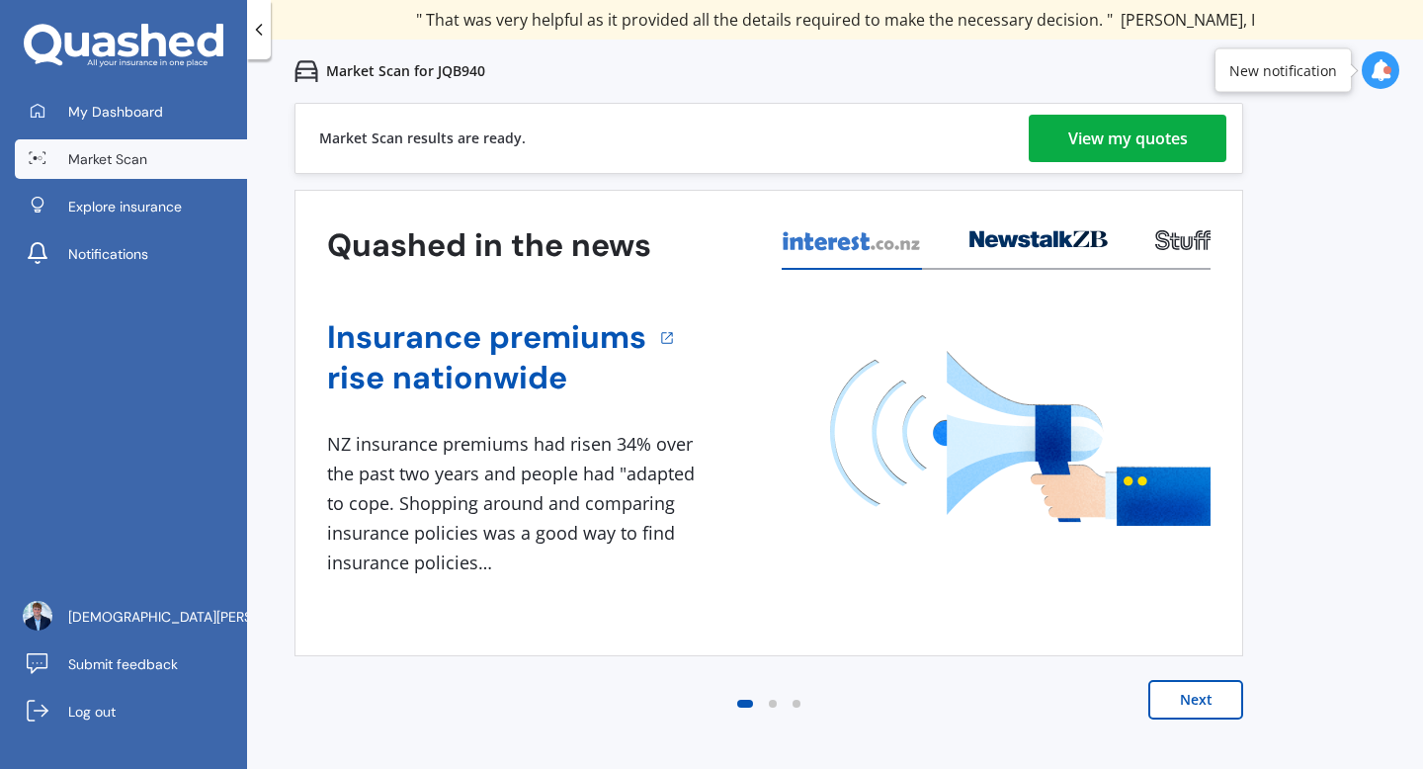
click at [1116, 119] on div "View my quotes" at bounding box center [1128, 138] width 120 height 47
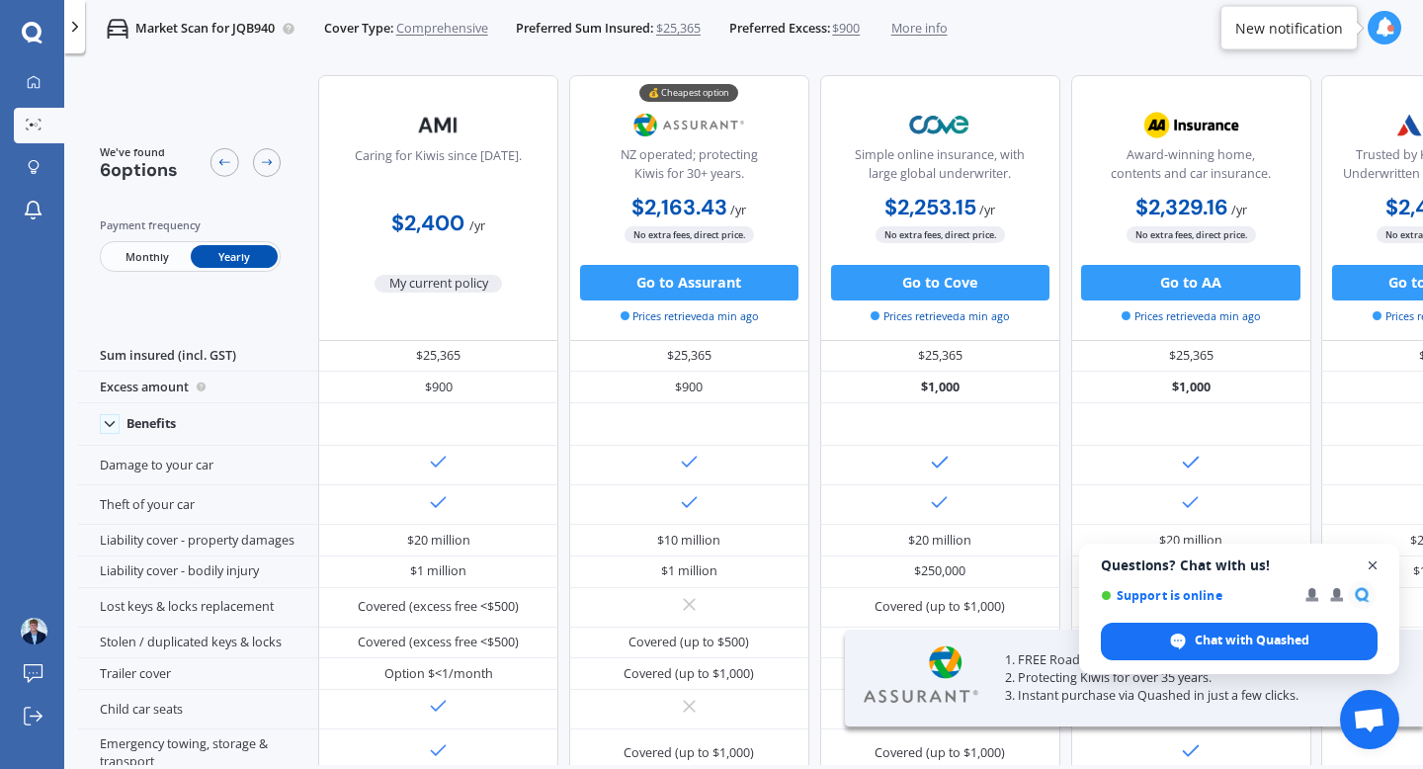
click at [1371, 562] on span "Open chat" at bounding box center [1372, 565] width 25 height 25
